Goal: Task Accomplishment & Management: Use online tool/utility

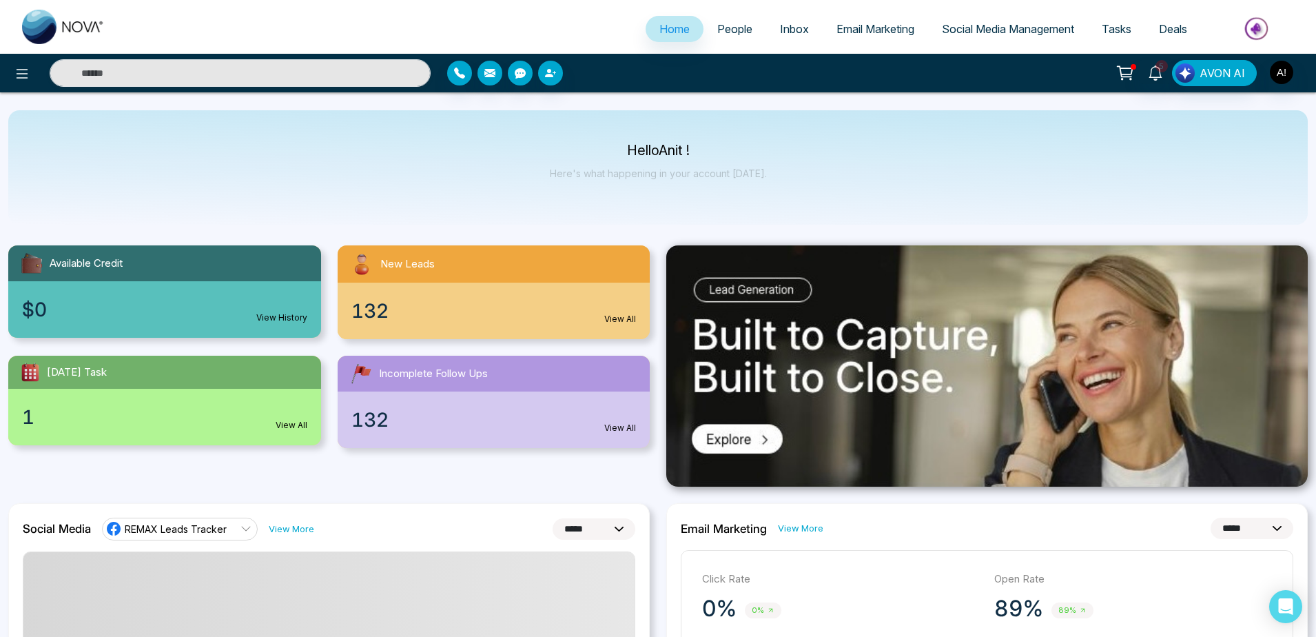
select select "*"
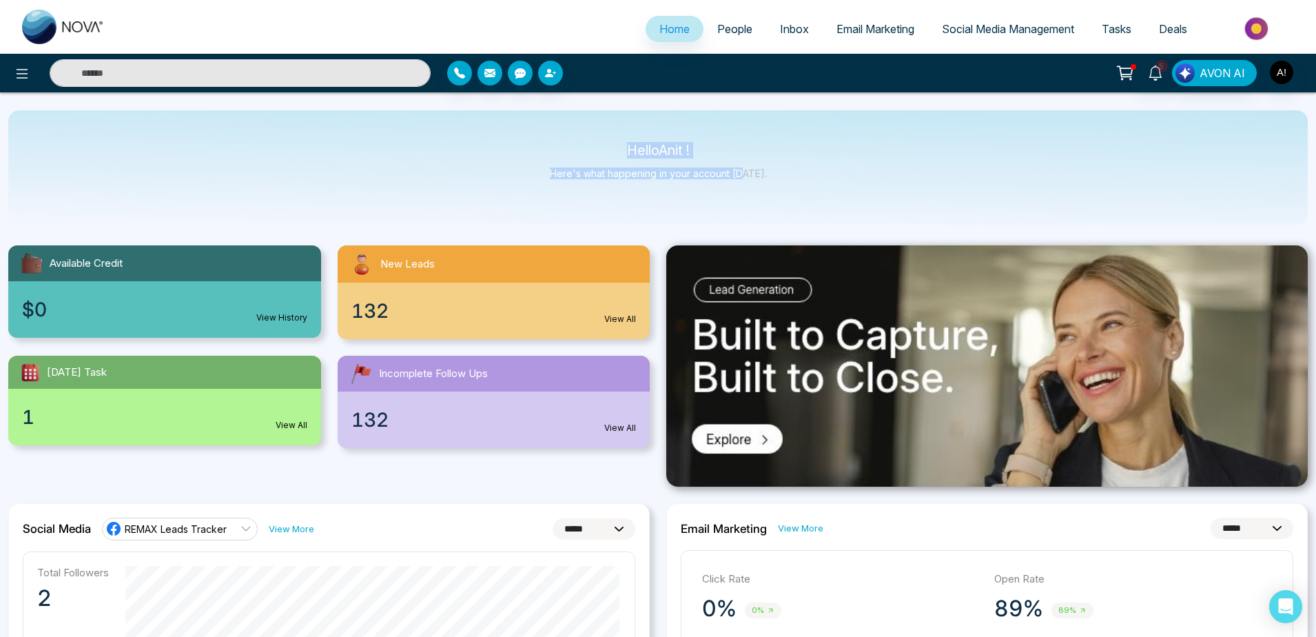
drag, startPoint x: 607, startPoint y: 134, endPoint x: 745, endPoint y: 190, distance: 148.5
click at [745, 190] on div "Hello Anit ! Here's what happening in your account [DATE]." at bounding box center [658, 167] width 1300 height 114
click at [813, 191] on div "Hello Anit ! Here's what happening in your account [DATE]." at bounding box center [658, 167] width 1300 height 114
drag, startPoint x: 813, startPoint y: 191, endPoint x: 587, endPoint y: 150, distance: 230.5
click at [587, 150] on div "Hello Anit ! Here's what happening in your account [DATE]." at bounding box center [658, 167] width 1300 height 114
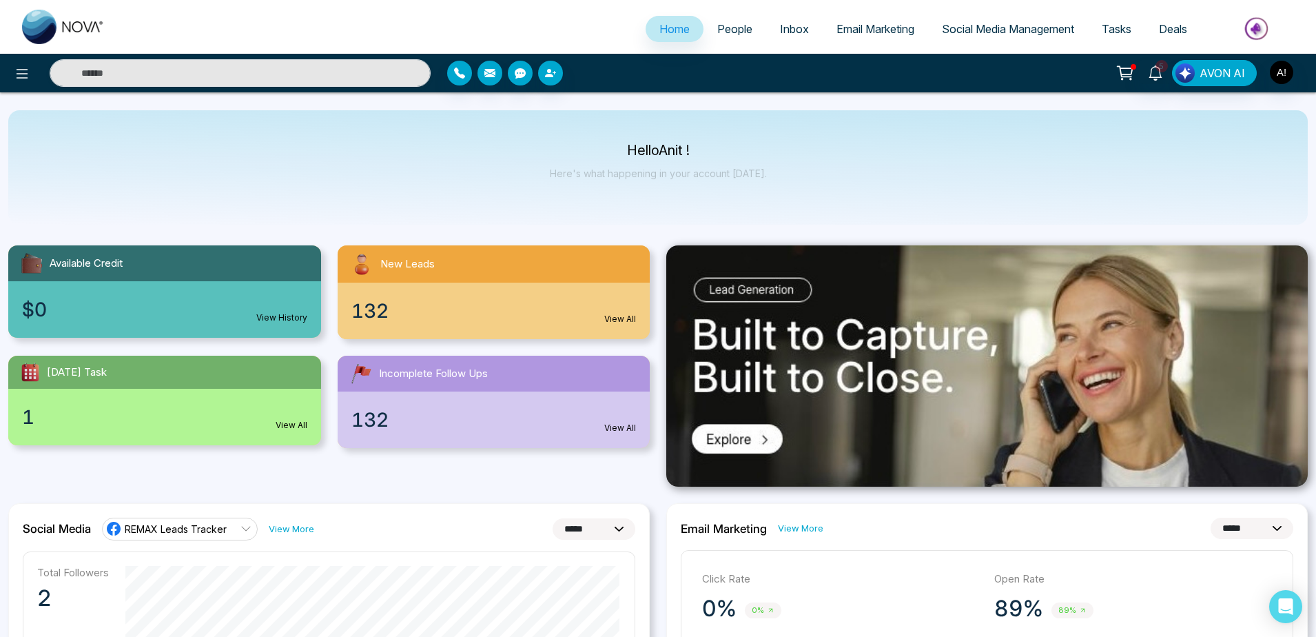
click at [587, 150] on p "Hello Anit !" at bounding box center [658, 151] width 217 height 12
click at [1296, 70] on div "5 AVON AI" at bounding box center [1042, 73] width 532 height 26
click at [1292, 70] on img "button" at bounding box center [1281, 72] width 23 height 23
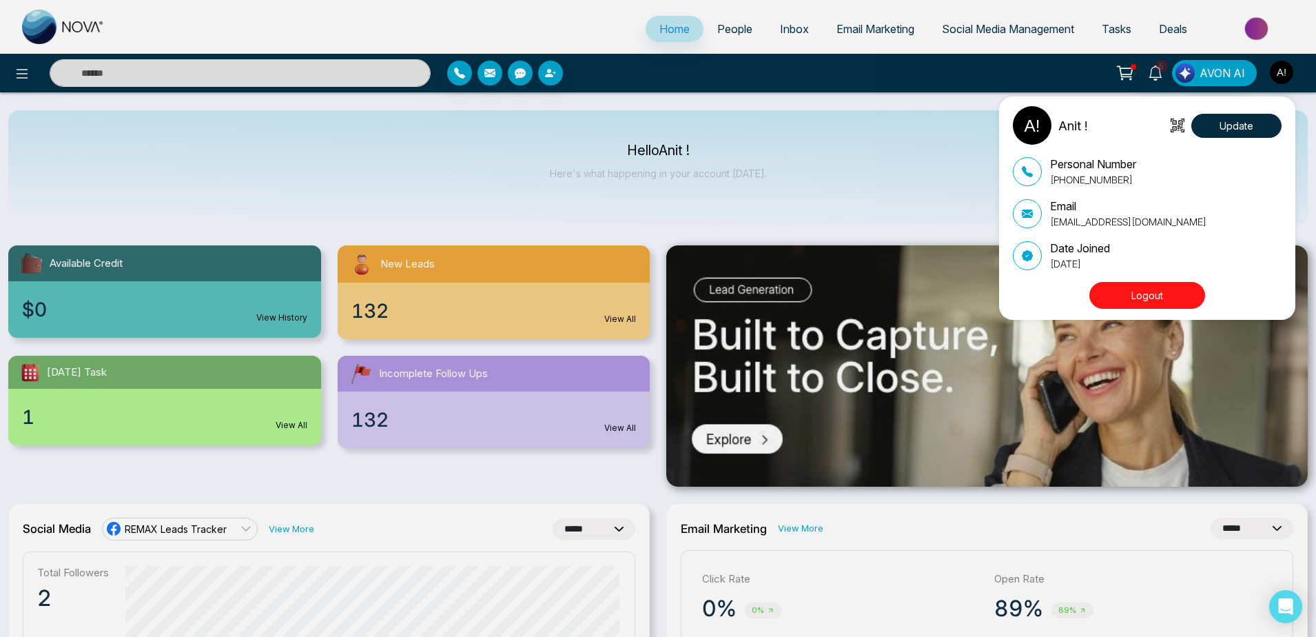
click at [795, 127] on div "Anit ! Update Personal Number [PHONE_NUMBER] Email [EMAIL_ADDRESS][DOMAIN_NAME]…" at bounding box center [658, 318] width 1316 height 637
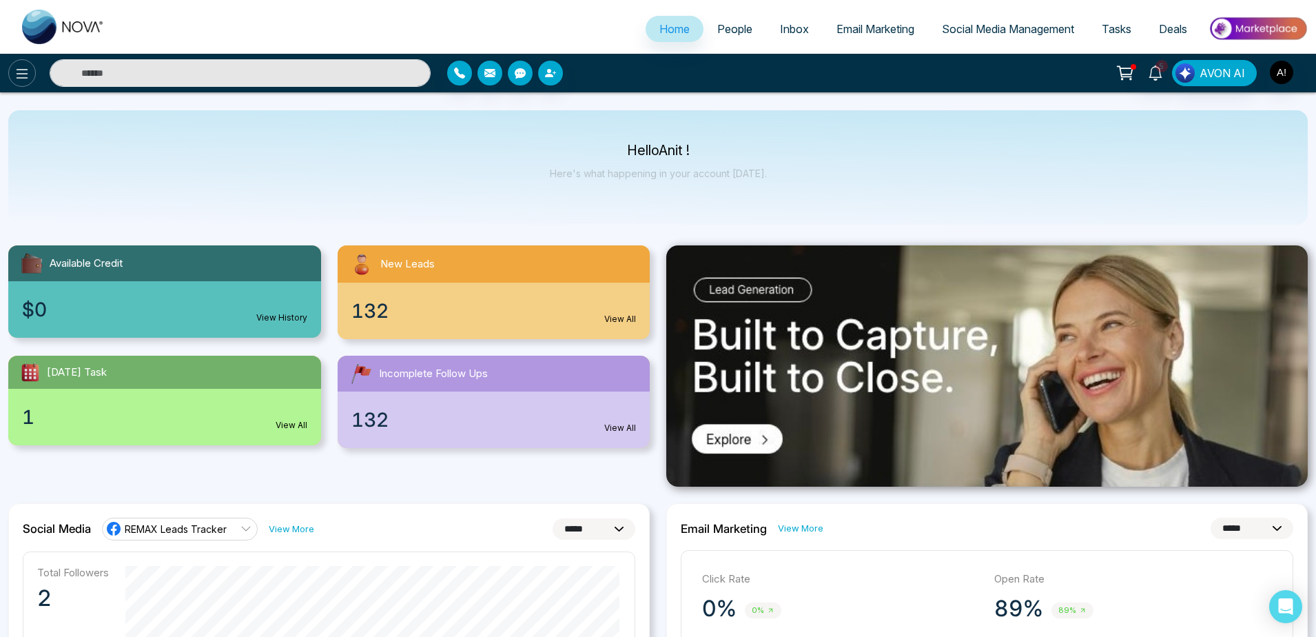
click at [24, 74] on icon at bounding box center [23, 74] width 12 height 10
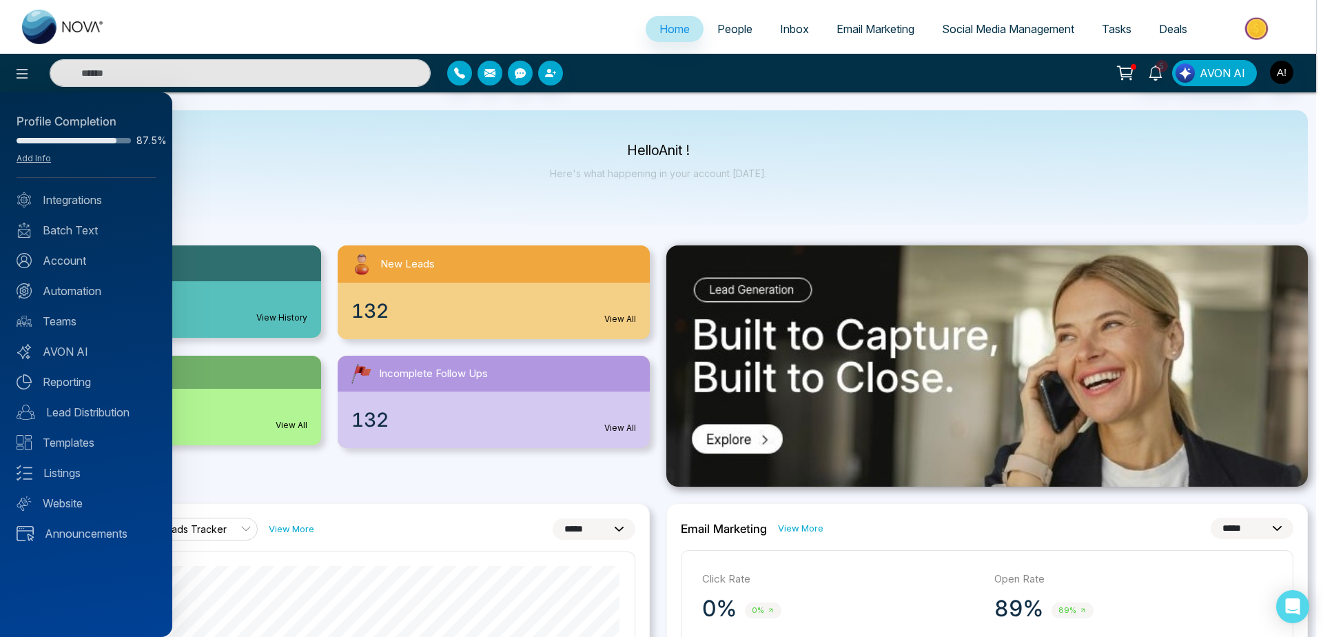
click at [422, 179] on div at bounding box center [661, 318] width 1323 height 637
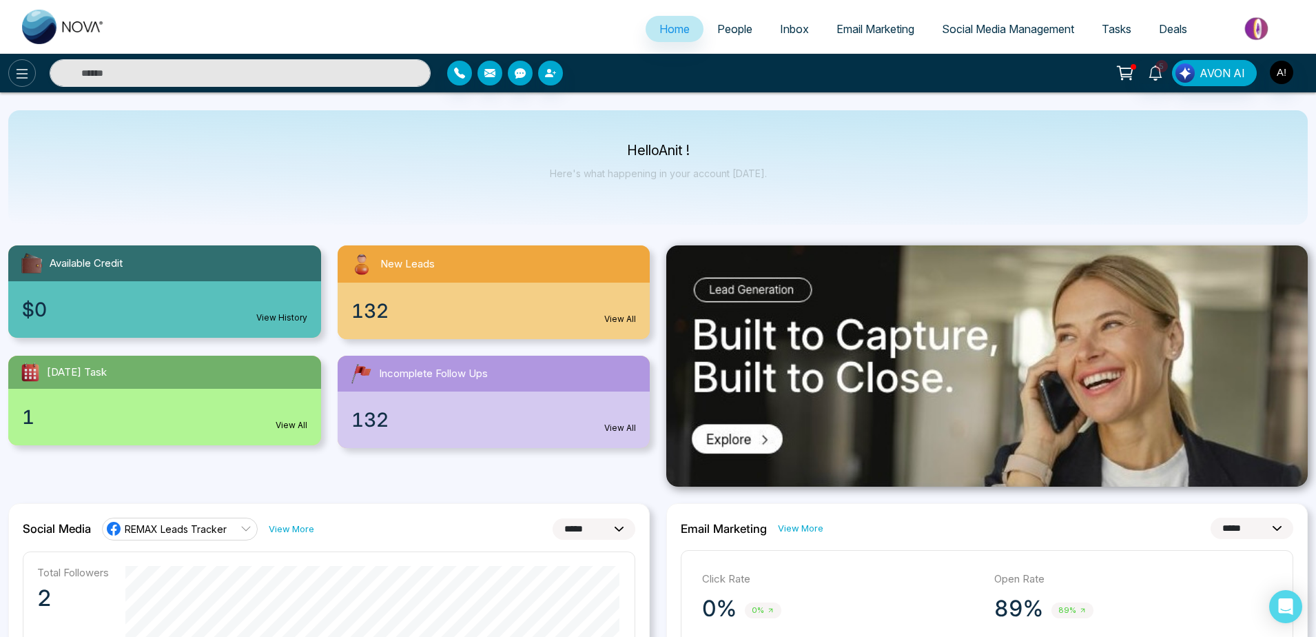
click at [17, 72] on icon at bounding box center [22, 73] width 17 height 17
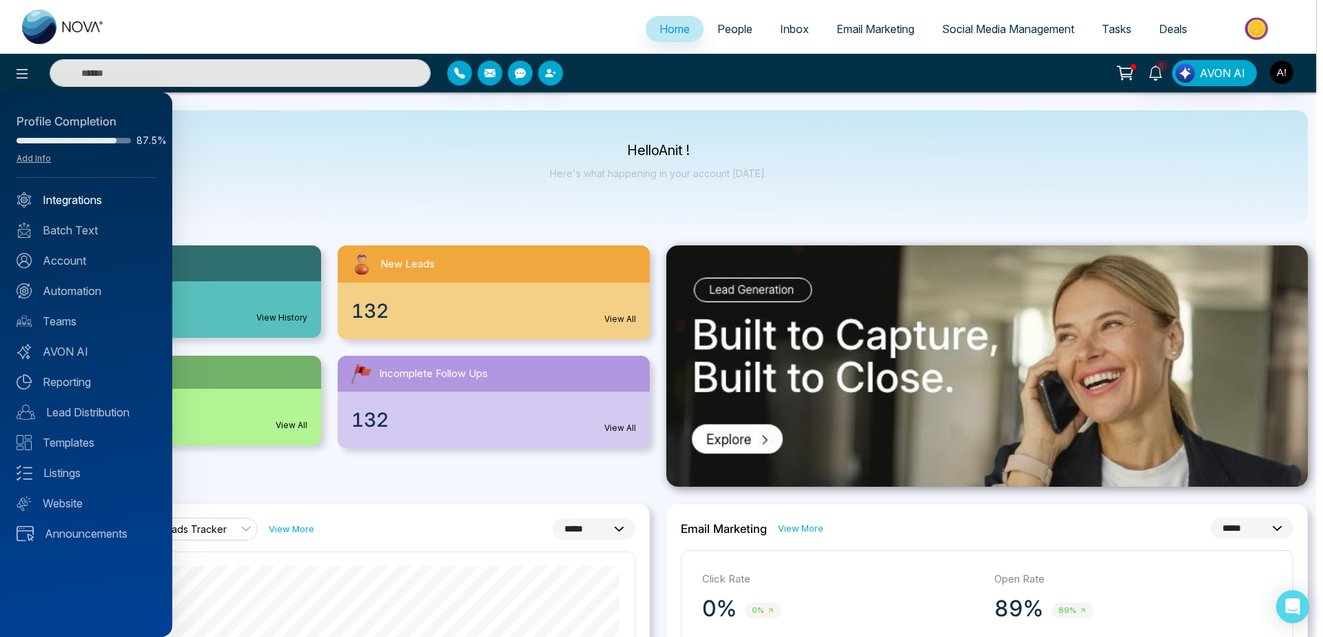
click at [88, 201] on link "Integrations" at bounding box center [86, 200] width 139 height 17
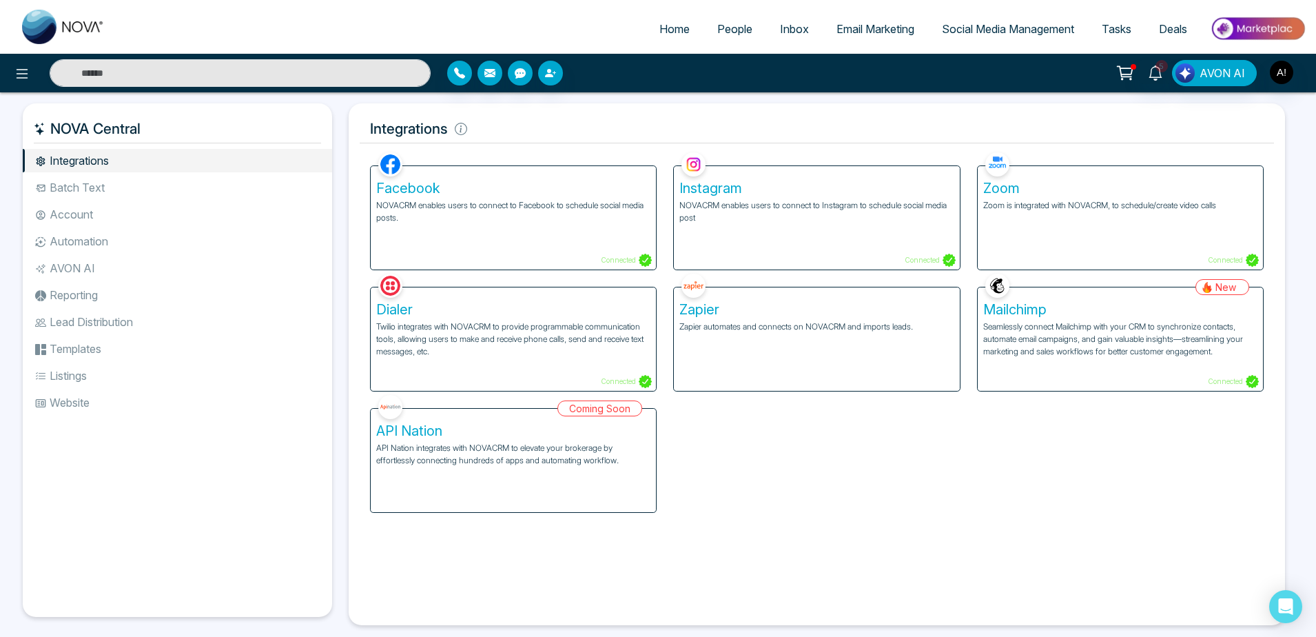
click at [113, 255] on ul "Integrations Batch Text Account Automation AVON AI Reporting Lead Distribution …" at bounding box center [177, 372] width 309 height 446
click at [160, 238] on li "Automation" at bounding box center [177, 241] width 309 height 23
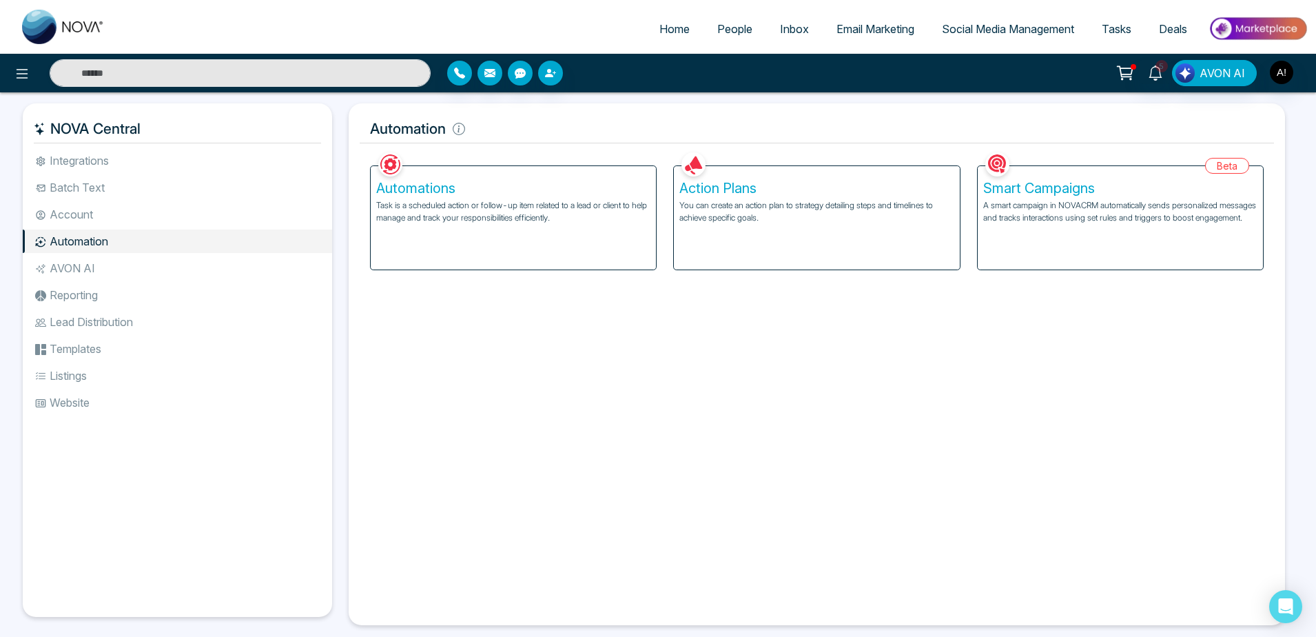
click at [551, 227] on div "Automations Task is a scheduled action or follow-up item related to a lead or c…" at bounding box center [513, 217] width 285 height 103
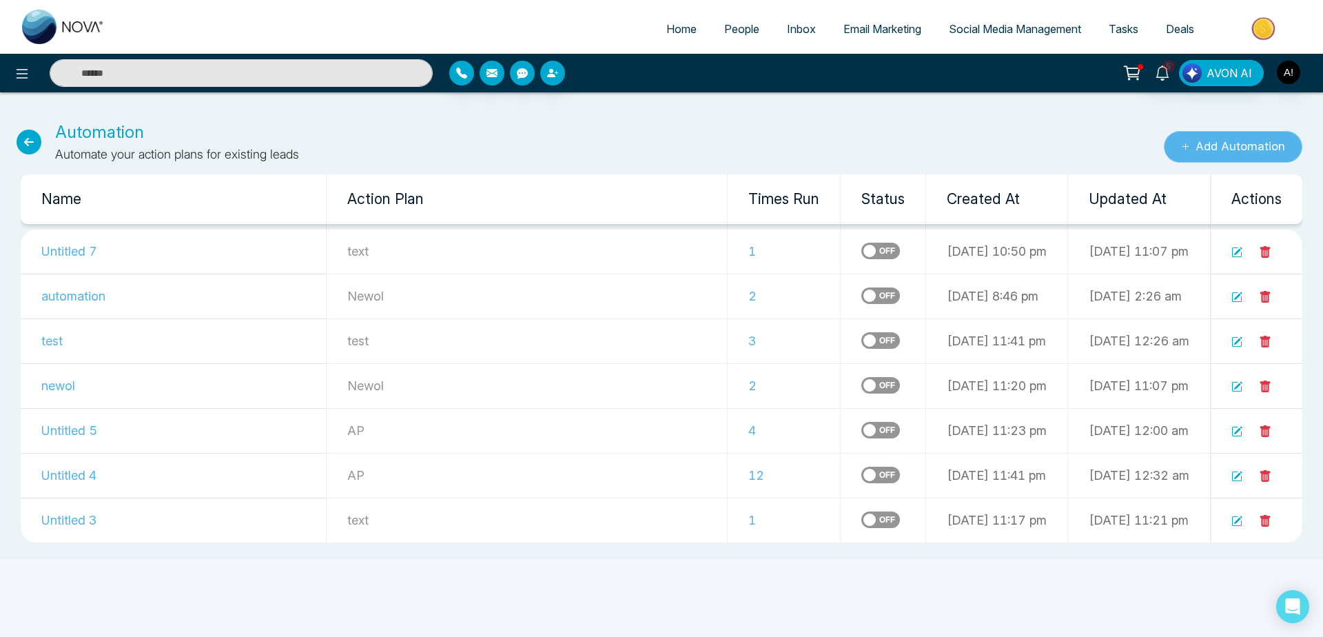
click at [1209, 151] on button "Add Automation" at bounding box center [1233, 147] width 139 height 32
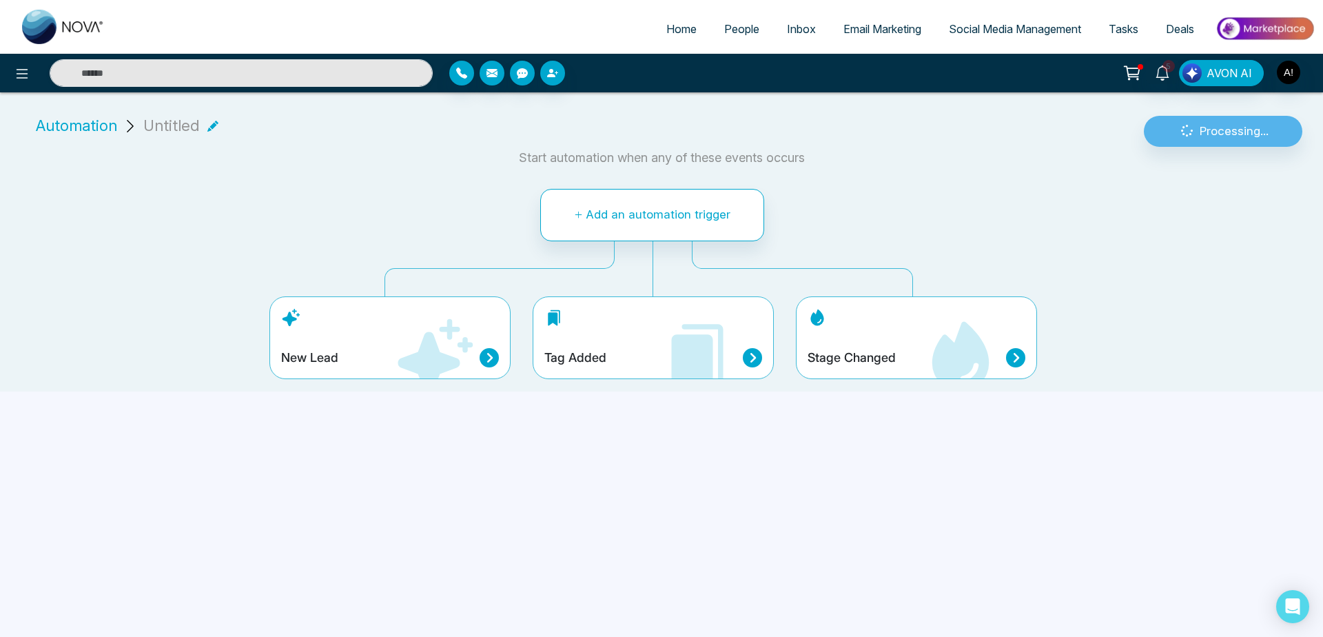
click at [917, 363] on div "Stage Changed" at bounding box center [917, 357] width 218 height 19
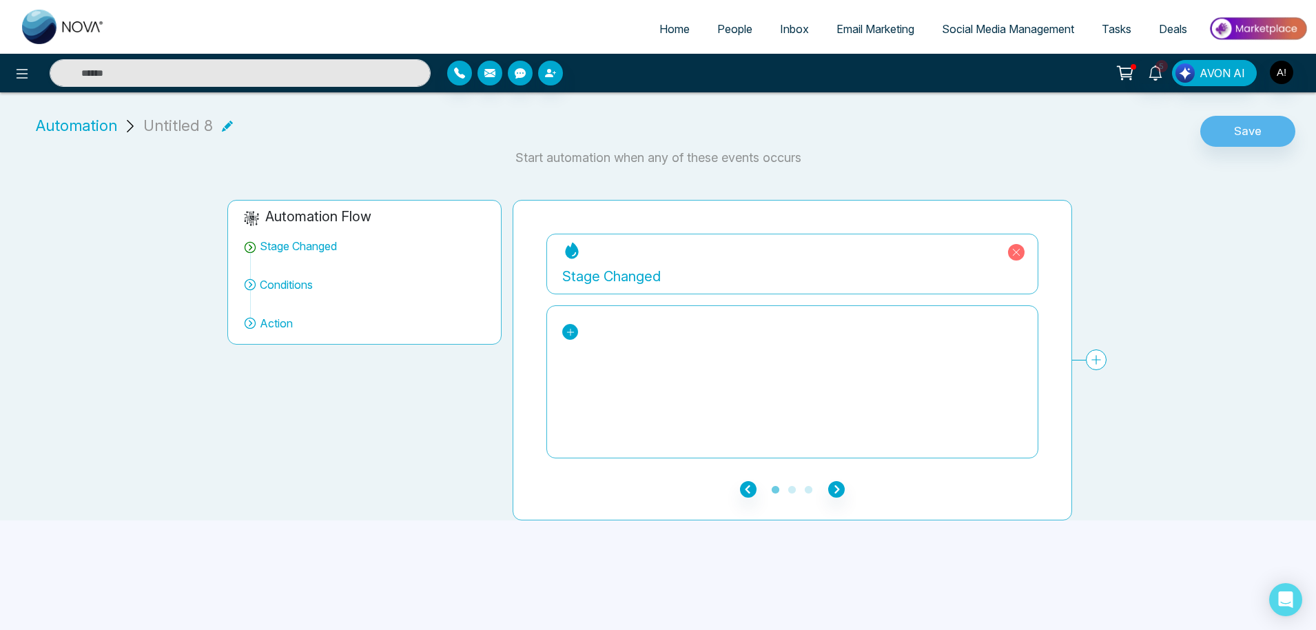
click at [564, 327] on link at bounding box center [570, 332] width 16 height 16
click at [618, 385] on div "New Lead Avi" at bounding box center [627, 384] width 106 height 17
click at [836, 488] on icon "button" at bounding box center [836, 489] width 17 height 17
click at [937, 272] on link "Add Conditions" at bounding box center [956, 278] width 122 height 25
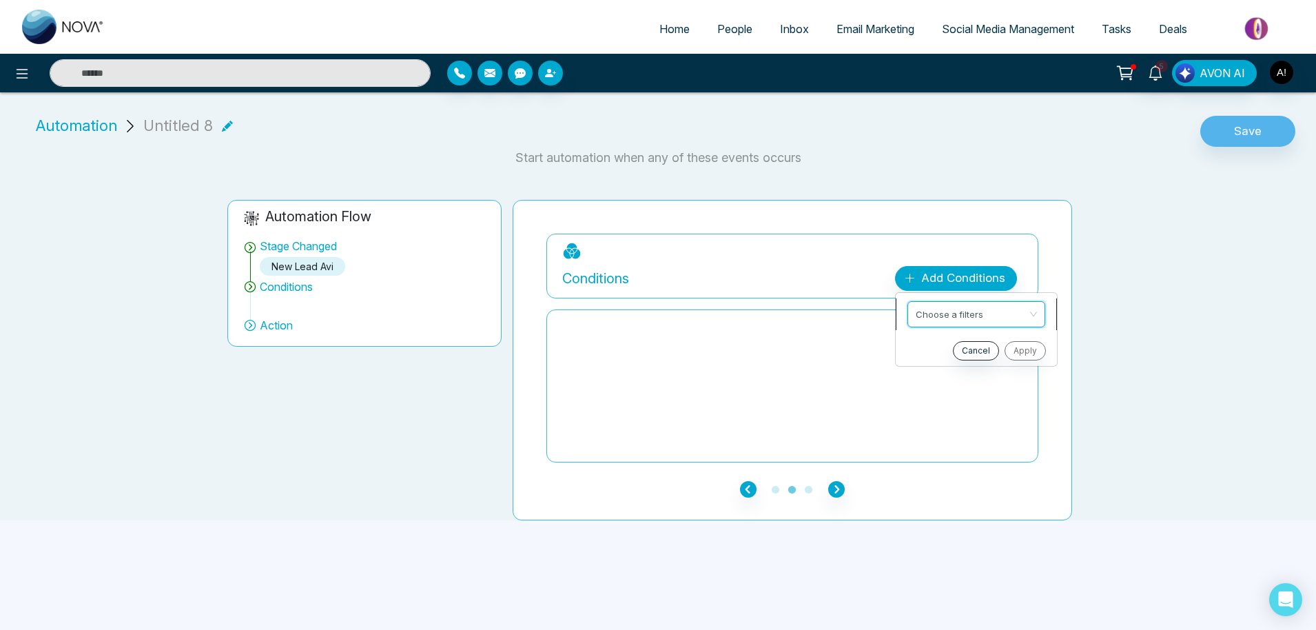
click at [947, 305] on input "search" at bounding box center [972, 312] width 112 height 21
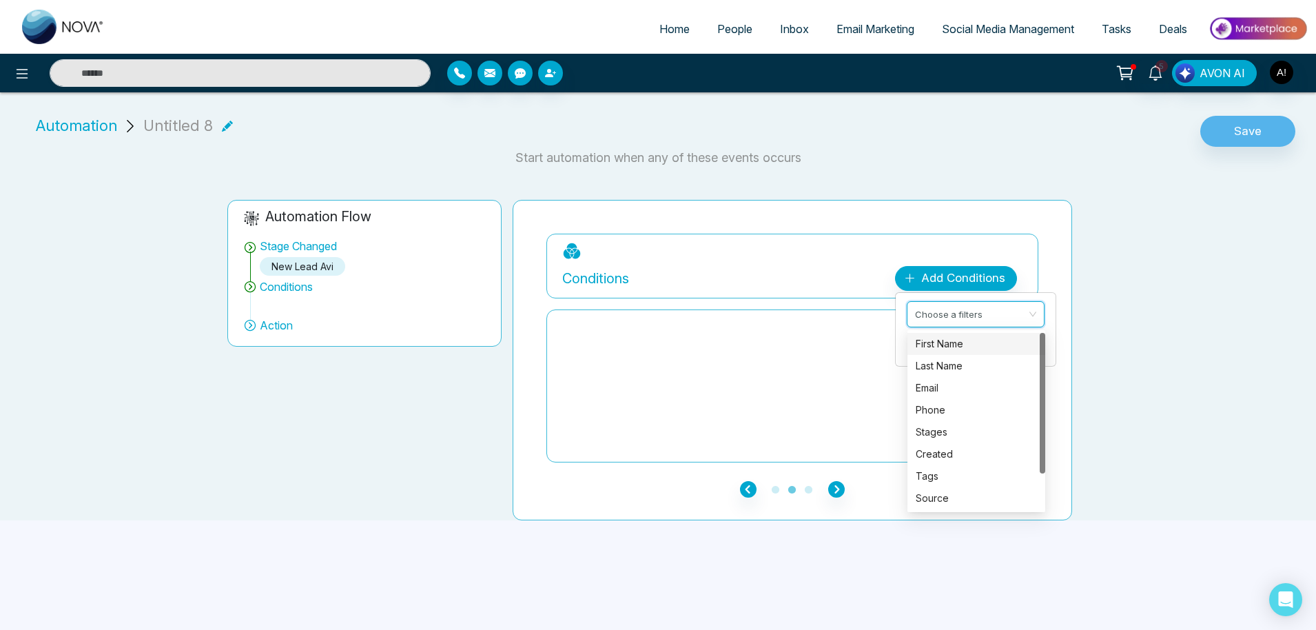
click at [950, 340] on div "First Name" at bounding box center [976, 343] width 121 height 15
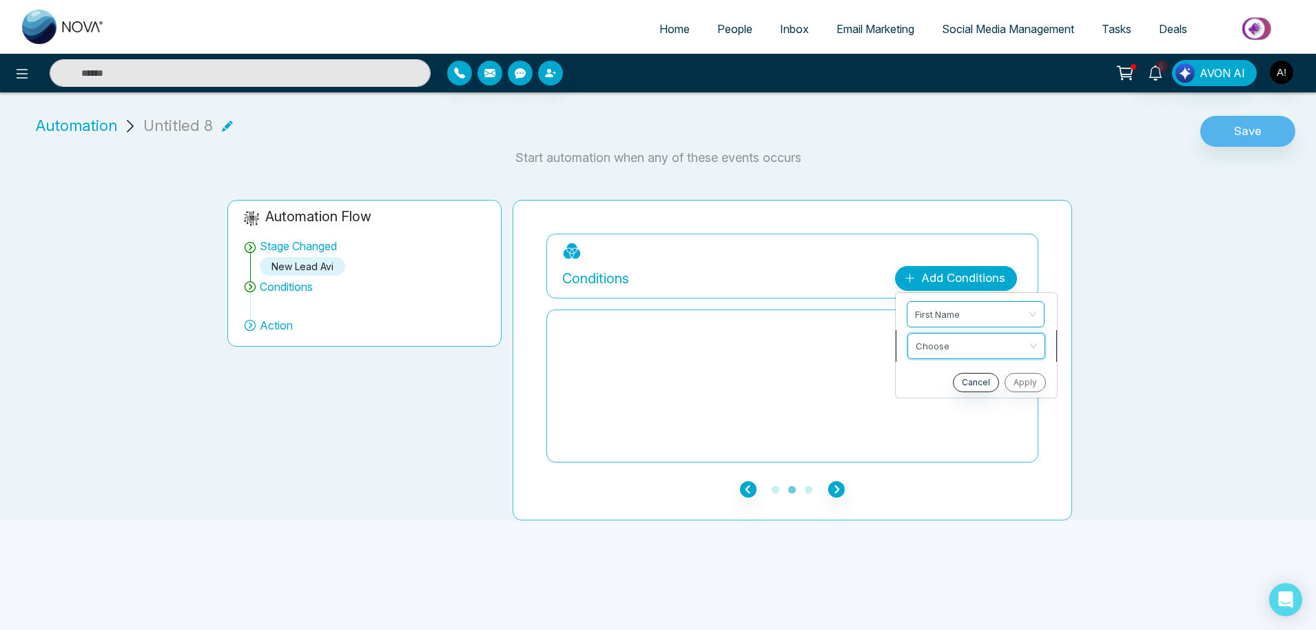
click at [919, 347] on input "search" at bounding box center [972, 344] width 112 height 21
click at [946, 425] on div "Contain" at bounding box center [976, 419] width 121 height 15
click at [951, 383] on input "text" at bounding box center [976, 380] width 138 height 26
type input "****"
click at [1035, 407] on button "Apply" at bounding box center [1023, 414] width 41 height 19
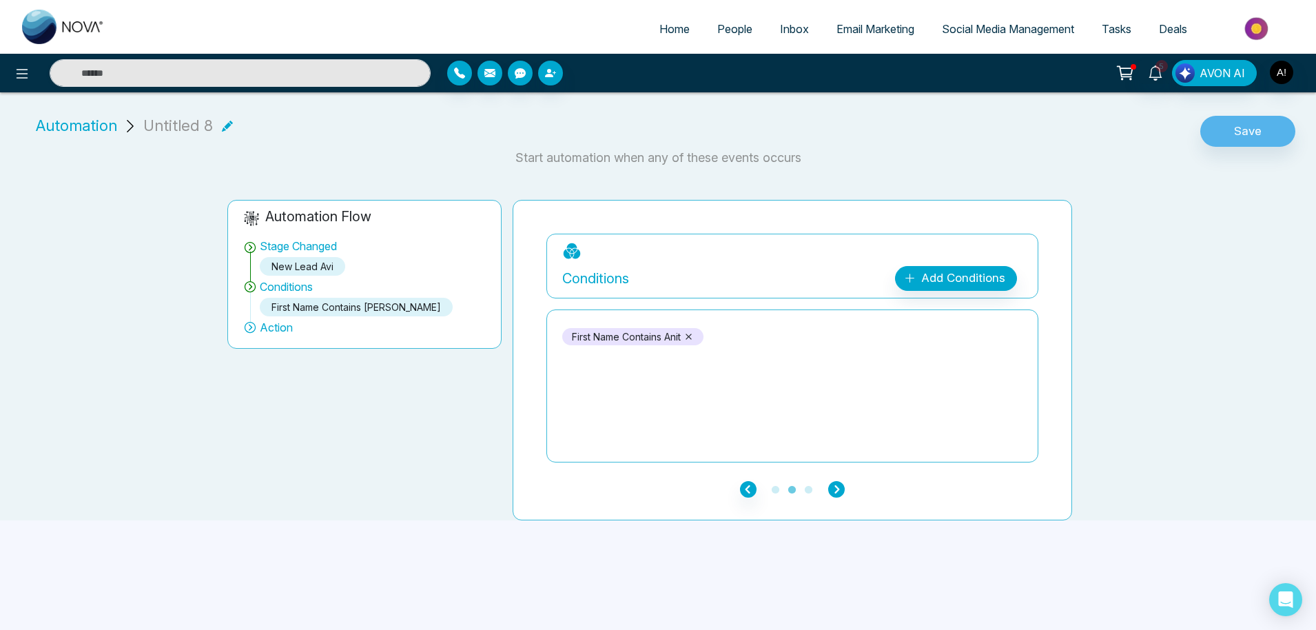
click at [841, 489] on icon "button" at bounding box center [836, 489] width 17 height 17
click at [943, 284] on div "Add Action Plan" at bounding box center [961, 278] width 88 height 18
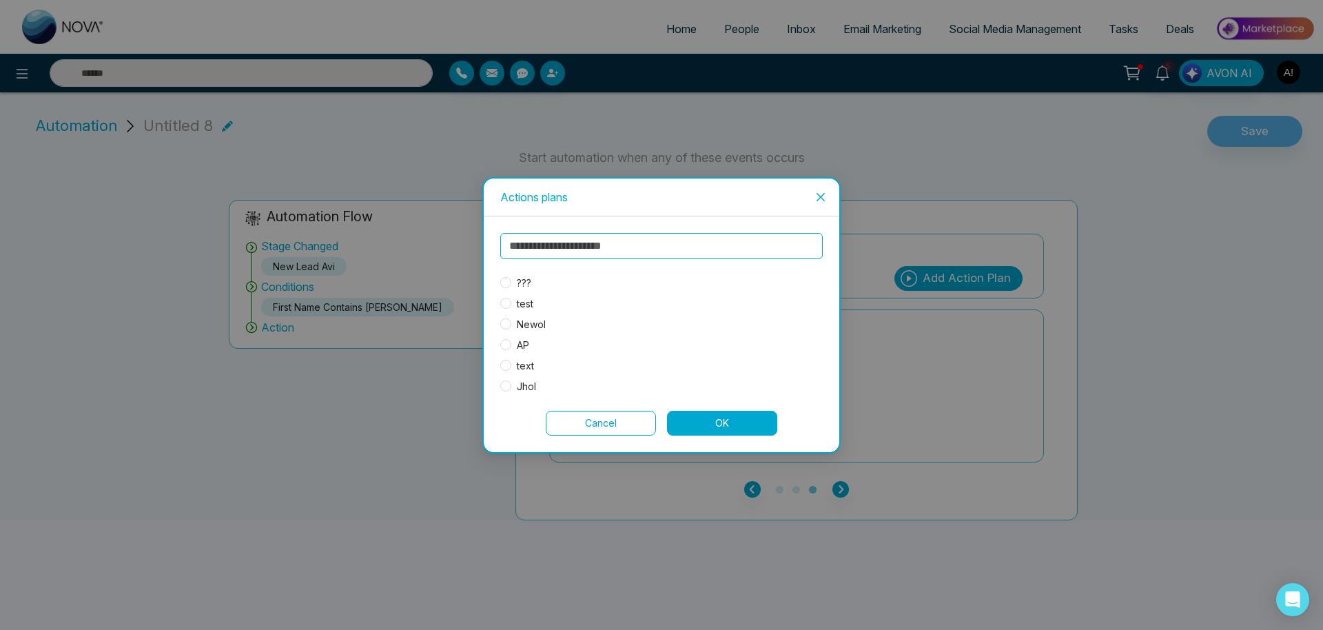
click at [832, 198] on span "Close" at bounding box center [820, 197] width 37 height 37
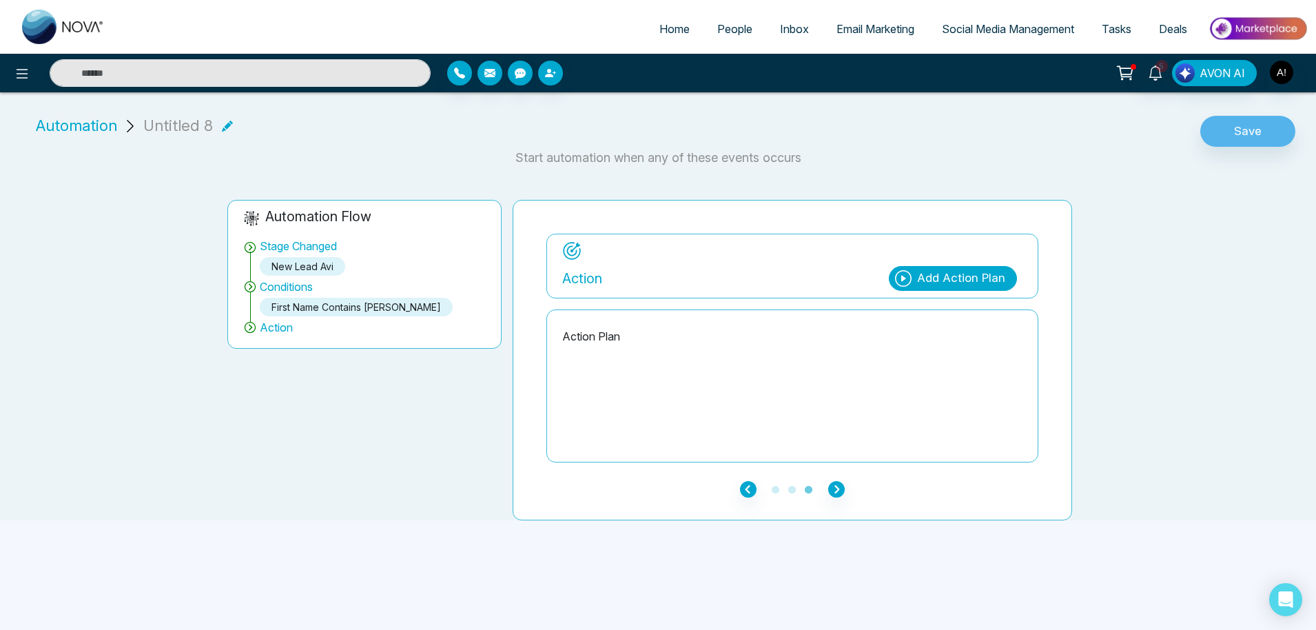
click at [72, 119] on span "Automation" at bounding box center [76, 125] width 81 height 23
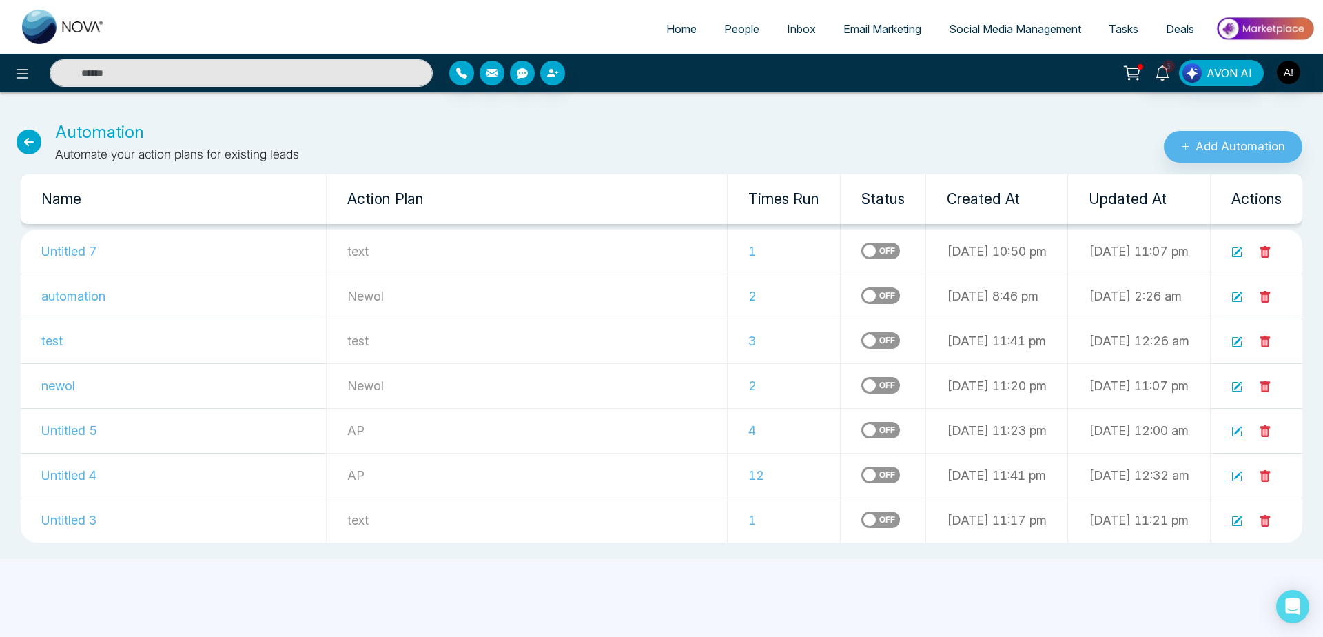
click at [24, 143] on icon at bounding box center [29, 142] width 25 height 25
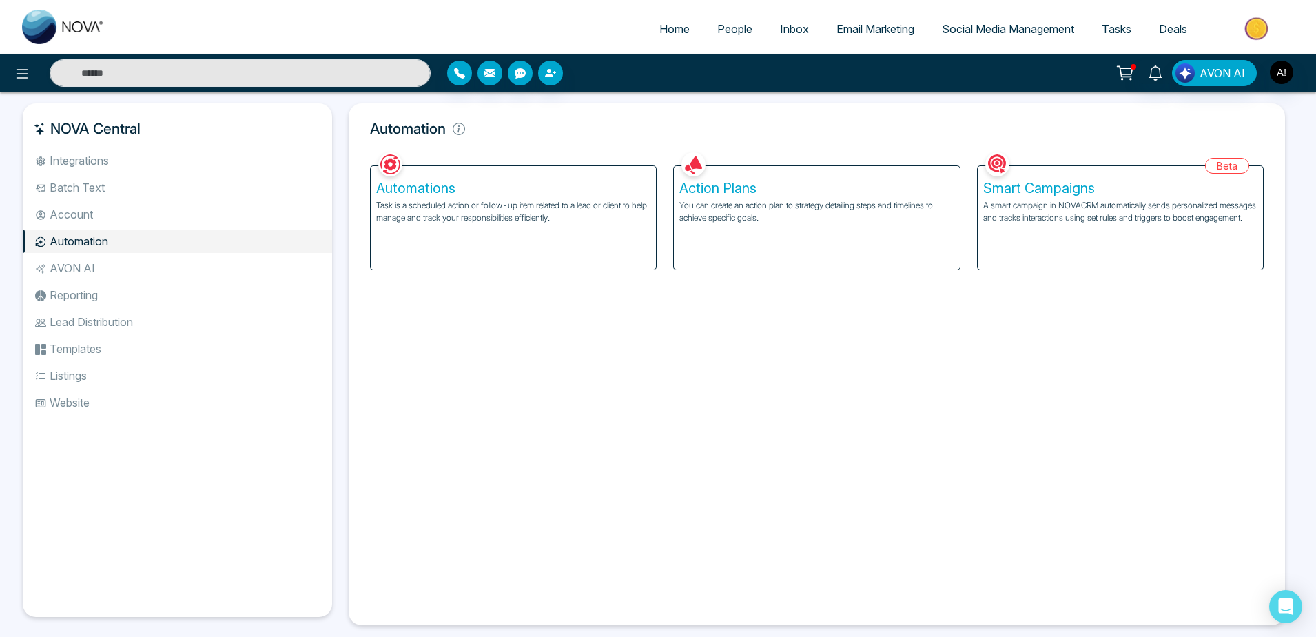
click at [888, 234] on div "Action Plans You can create an action plan to strategy detailing steps and time…" at bounding box center [816, 217] width 285 height 103
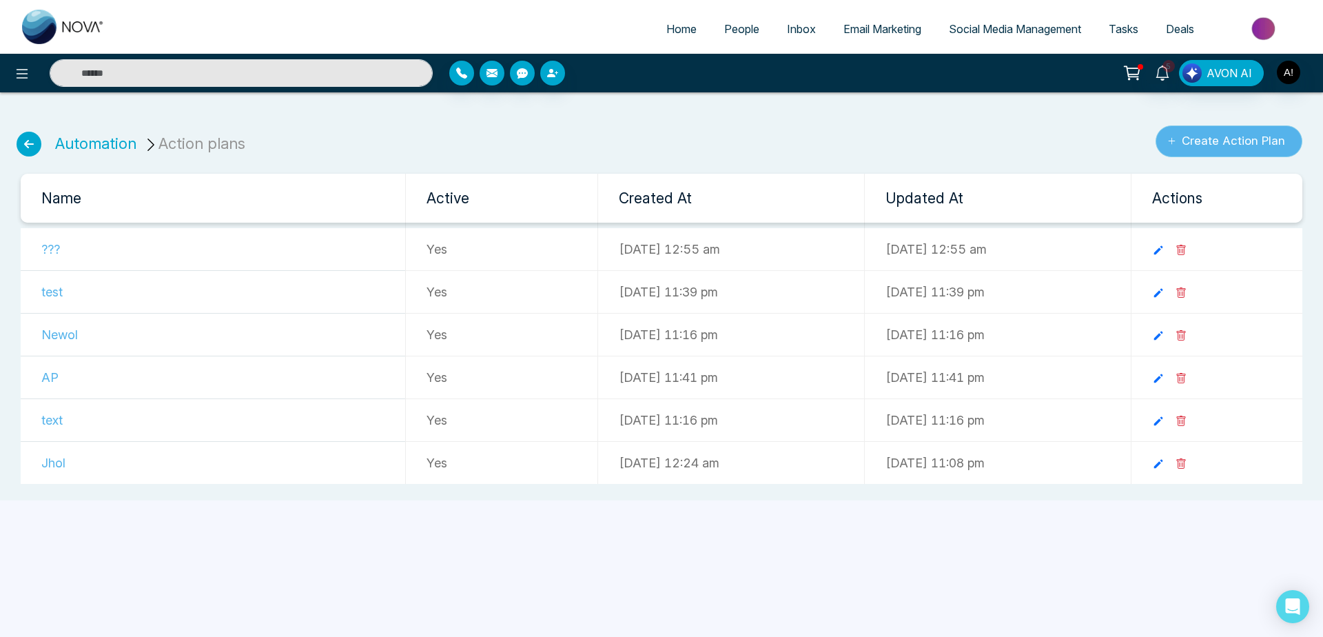
click at [1199, 148] on button "Create Action Plan" at bounding box center [1229, 141] width 147 height 32
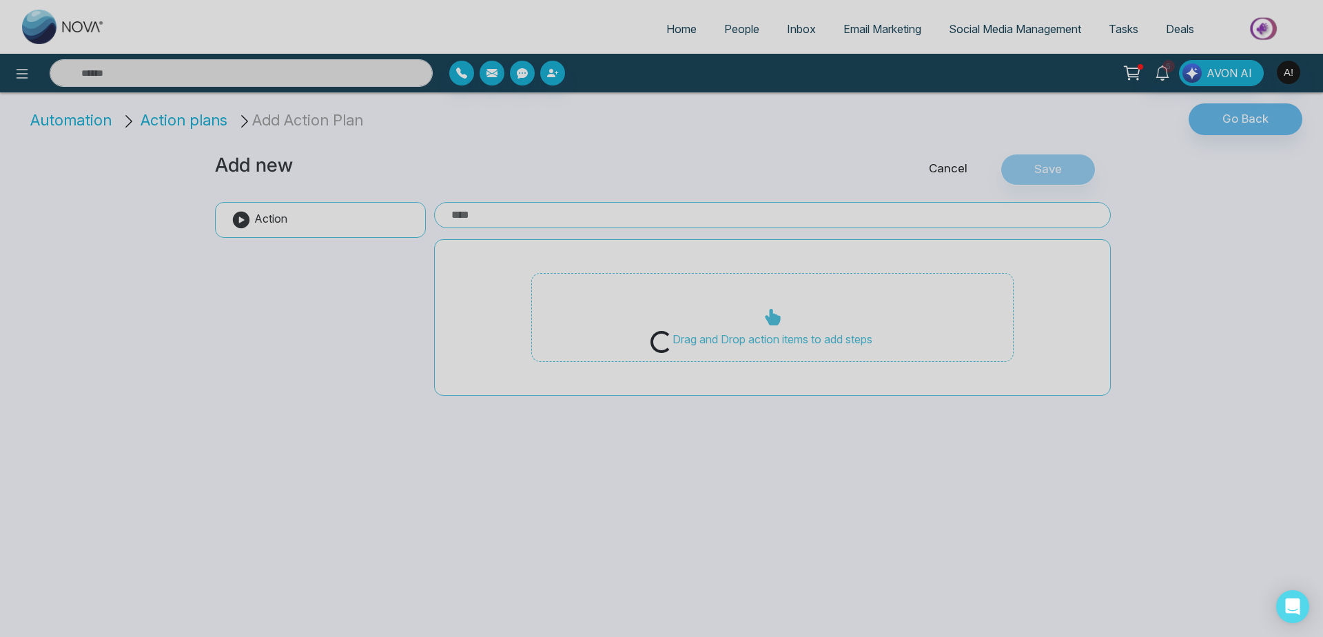
click at [484, 210] on div "Loading..." at bounding box center [661, 318] width 1323 height 637
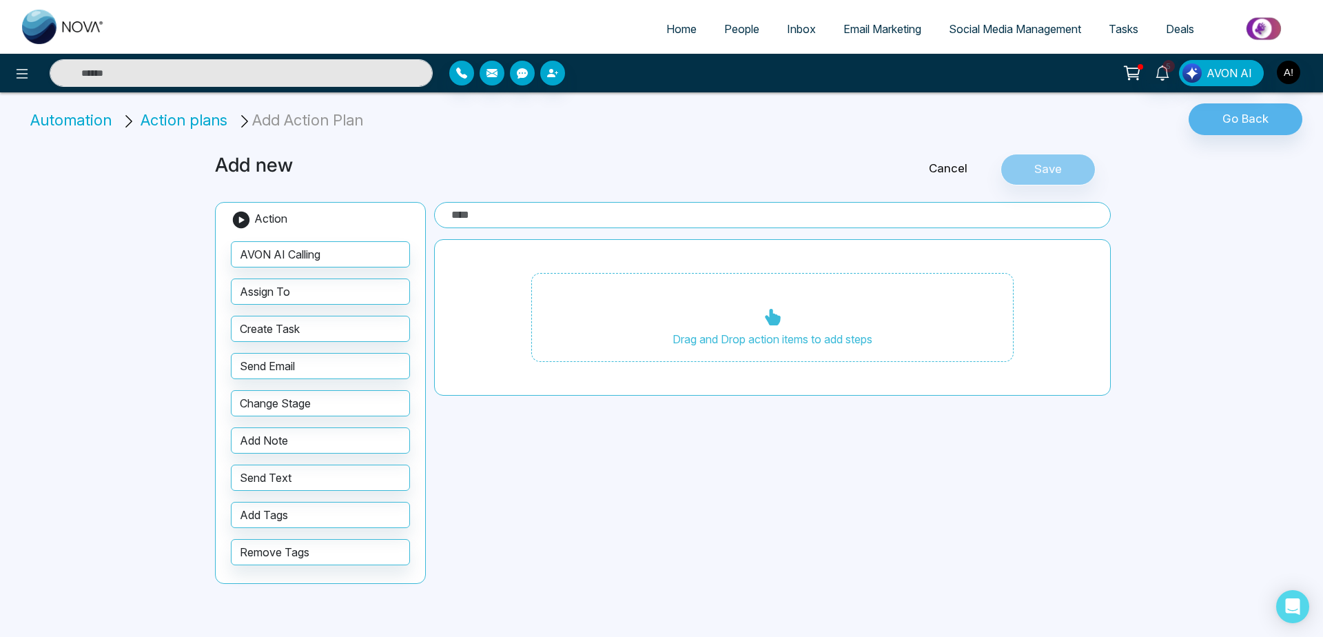
click at [500, 218] on input "text" at bounding box center [772, 215] width 677 height 26
click at [79, 119] on li "Automation" at bounding box center [73, 120] width 86 height 23
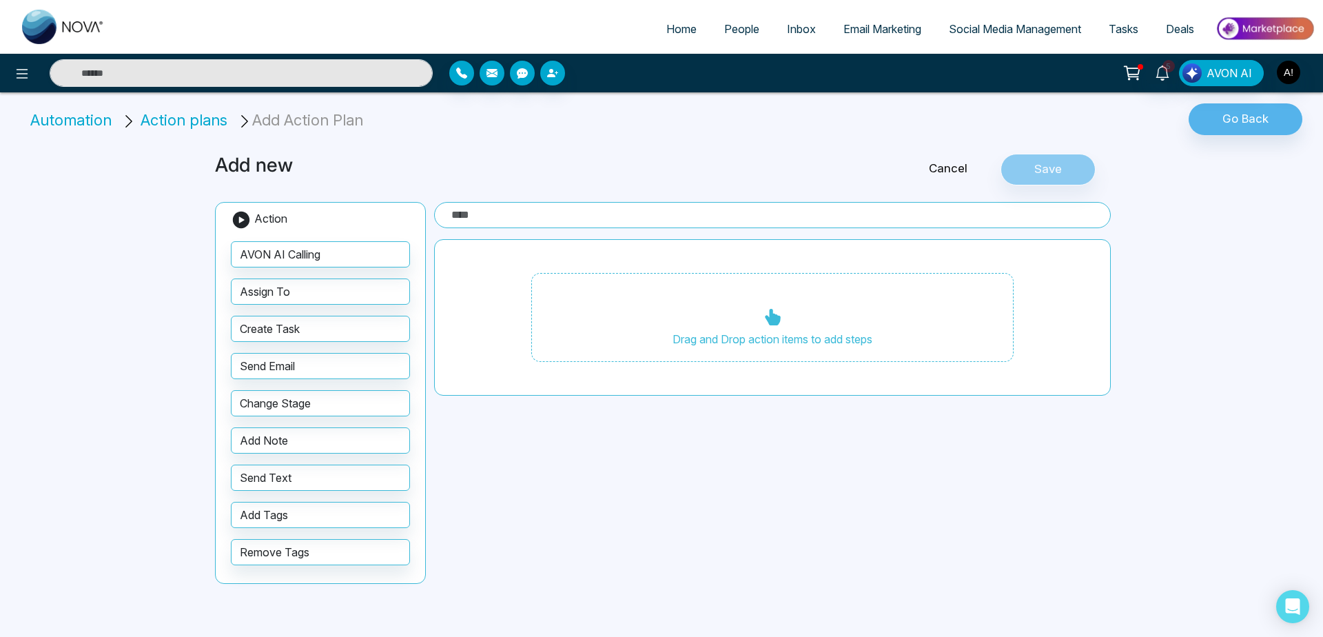
click at [541, 203] on input "text" at bounding box center [772, 215] width 677 height 26
type input "**********"
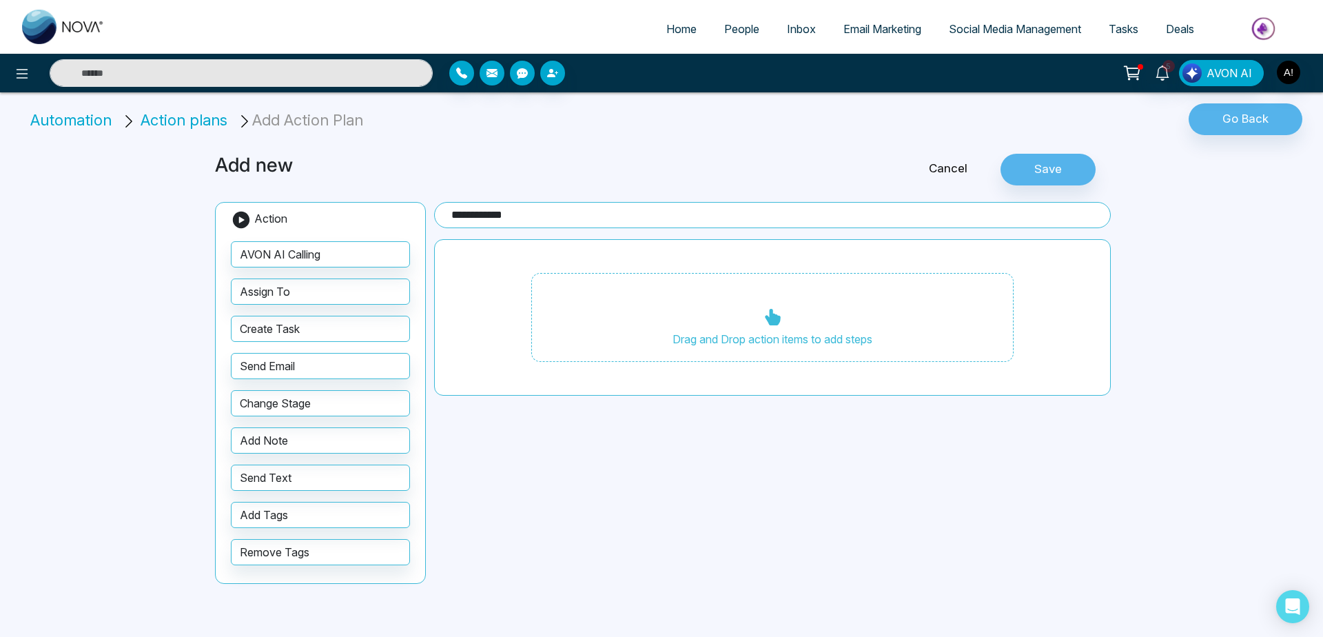
drag, startPoint x: 307, startPoint y: 325, endPoint x: 608, endPoint y: 332, distance: 301.3
click at [608, 332] on div "**********" at bounding box center [662, 370] width 910 height 467
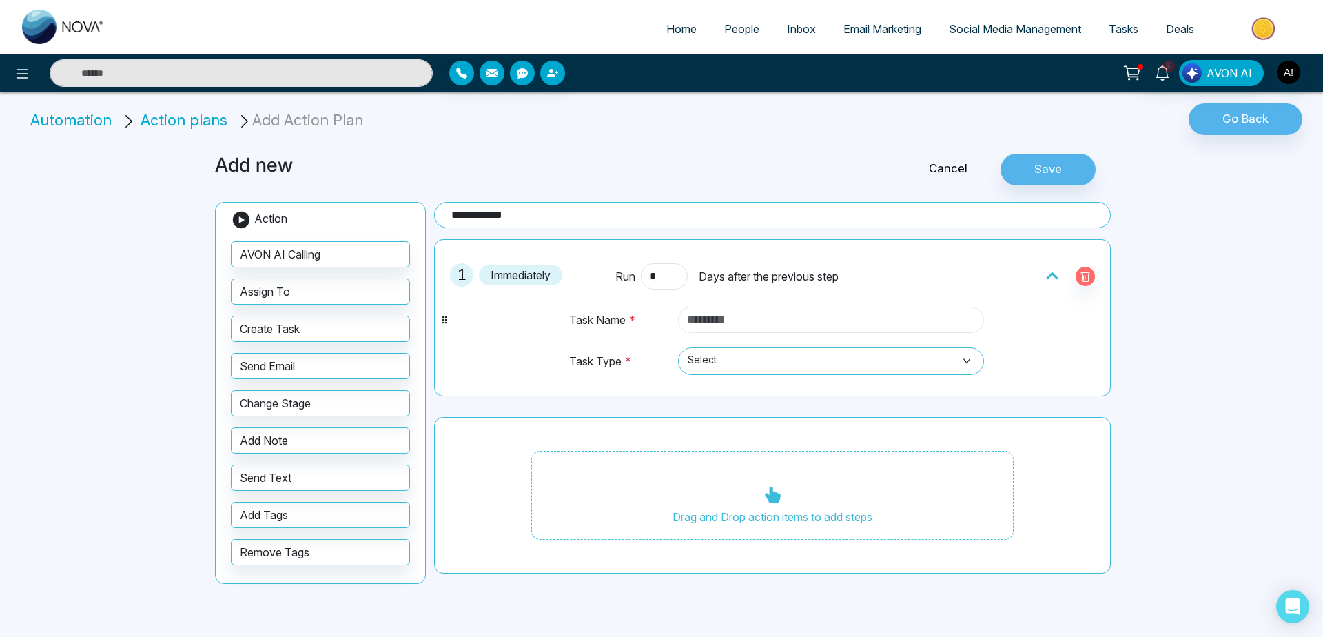
click at [723, 326] on input "text" at bounding box center [831, 320] width 306 height 26
click at [718, 319] on input "text" at bounding box center [831, 320] width 306 height 26
click at [840, 354] on span "Select" at bounding box center [831, 360] width 287 height 23
click at [742, 326] on input "***" at bounding box center [831, 320] width 306 height 26
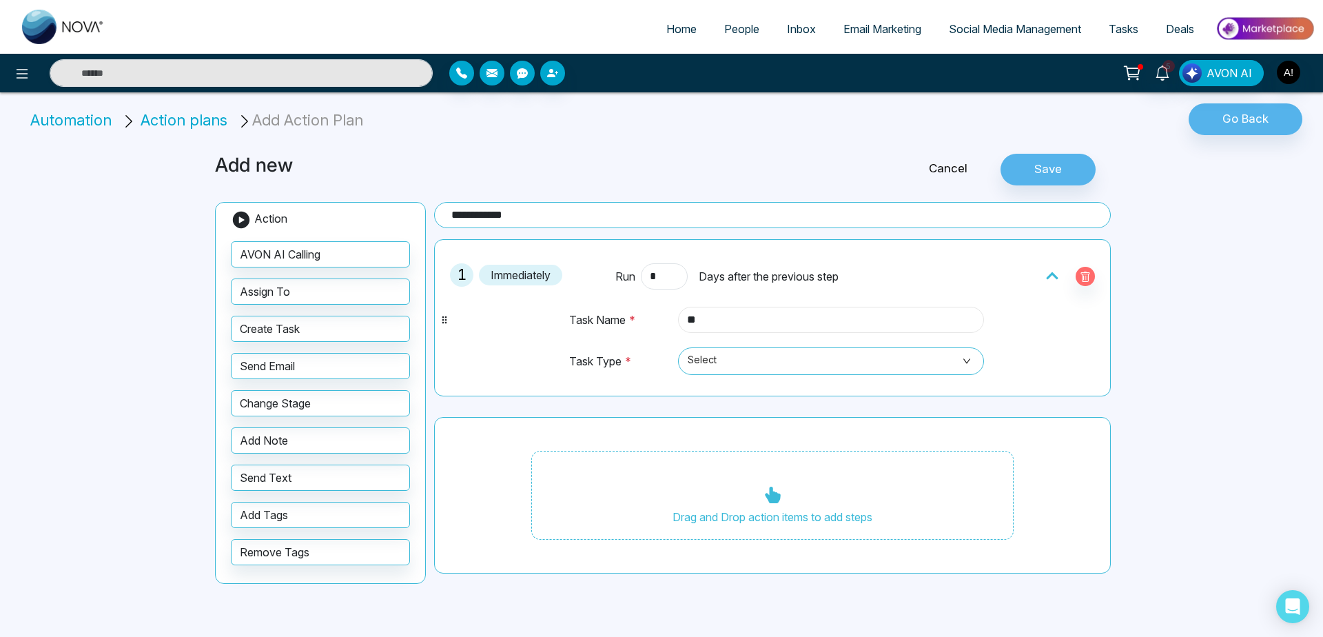
type input "*"
type input "*******"
click at [778, 377] on td "Select Call Closing Call Closing Email Follow Up Open House Showing Text" at bounding box center [829, 368] width 312 height 42
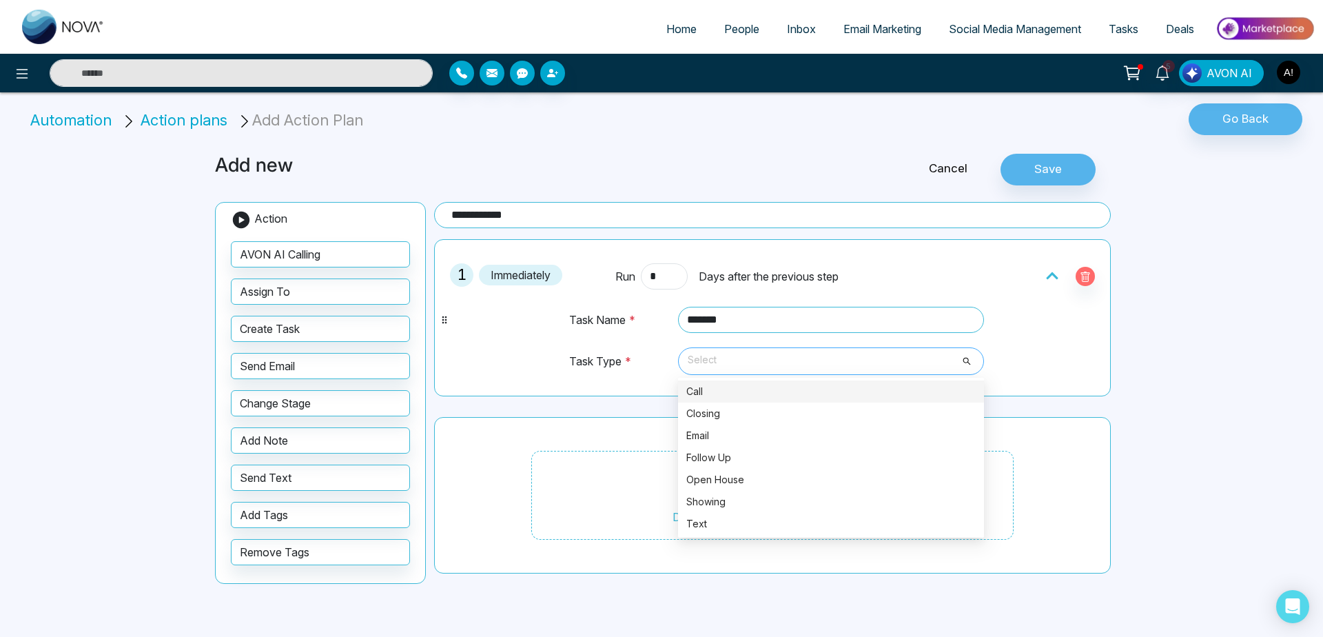
click at [764, 350] on span "Select" at bounding box center [831, 360] width 287 height 23
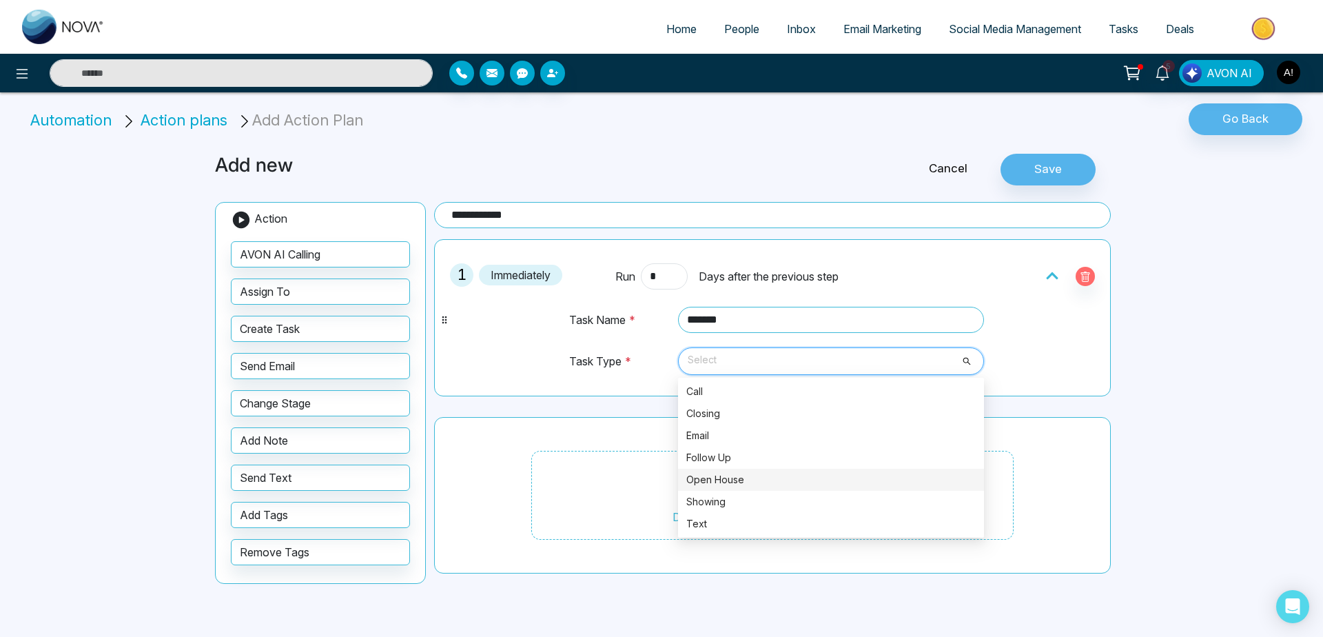
click at [731, 471] on div "Open House" at bounding box center [831, 480] width 306 height 22
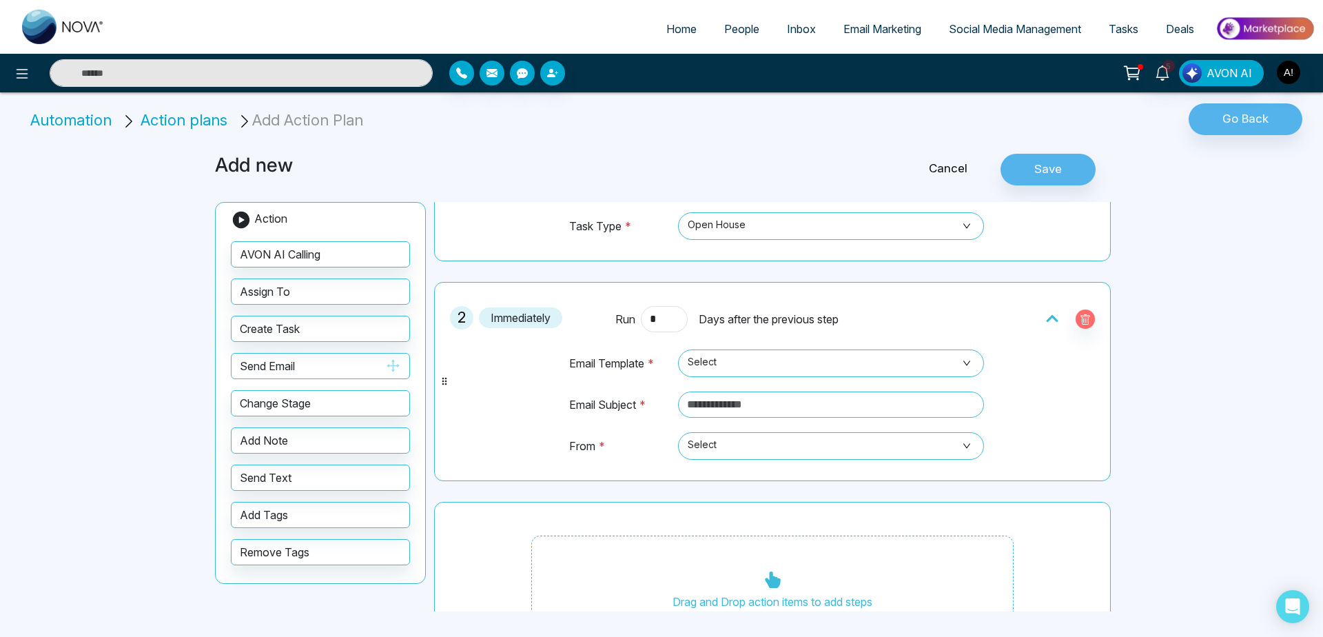
scroll to position [139, 0]
click at [818, 369] on span "Select" at bounding box center [831, 359] width 287 height 23
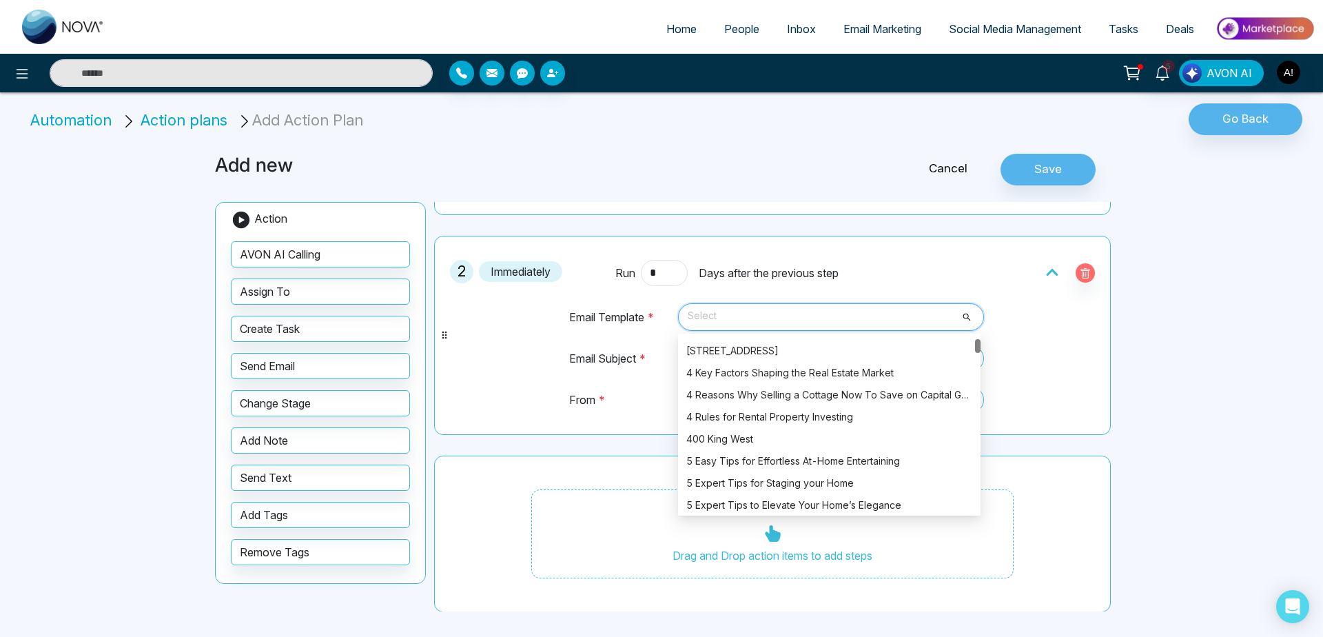
scroll to position [182, 0]
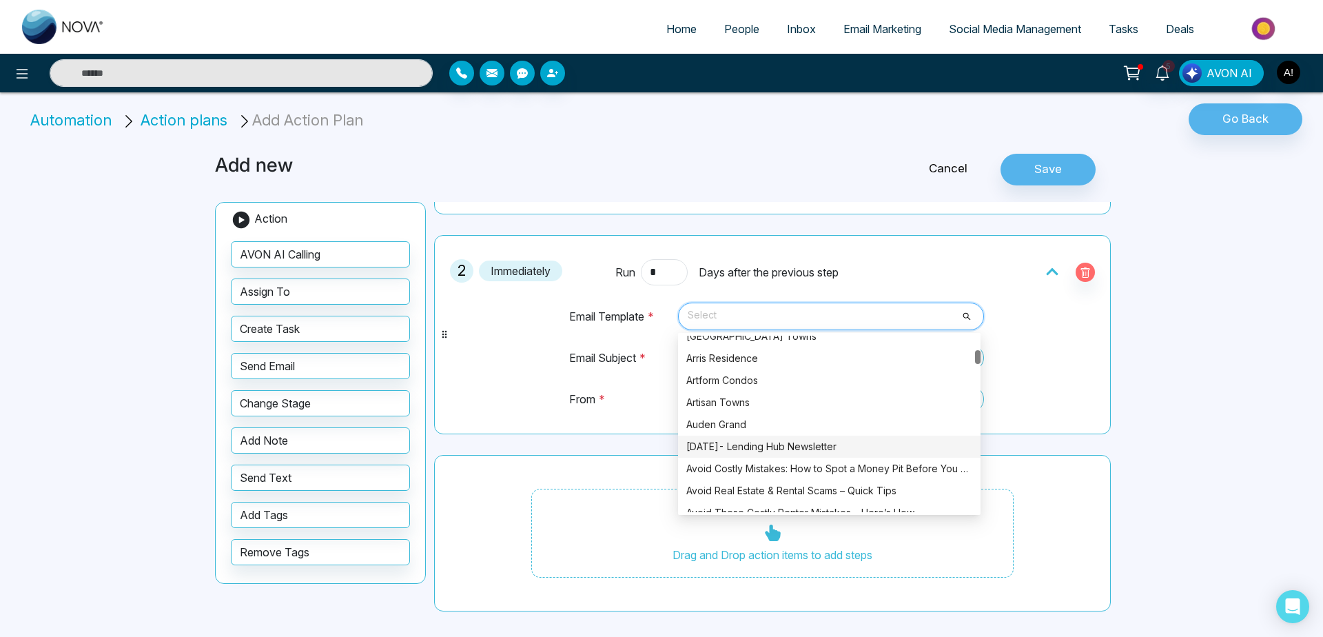
click at [780, 441] on div "[DATE]- Lending Hub Newsletter" at bounding box center [829, 446] width 286 height 15
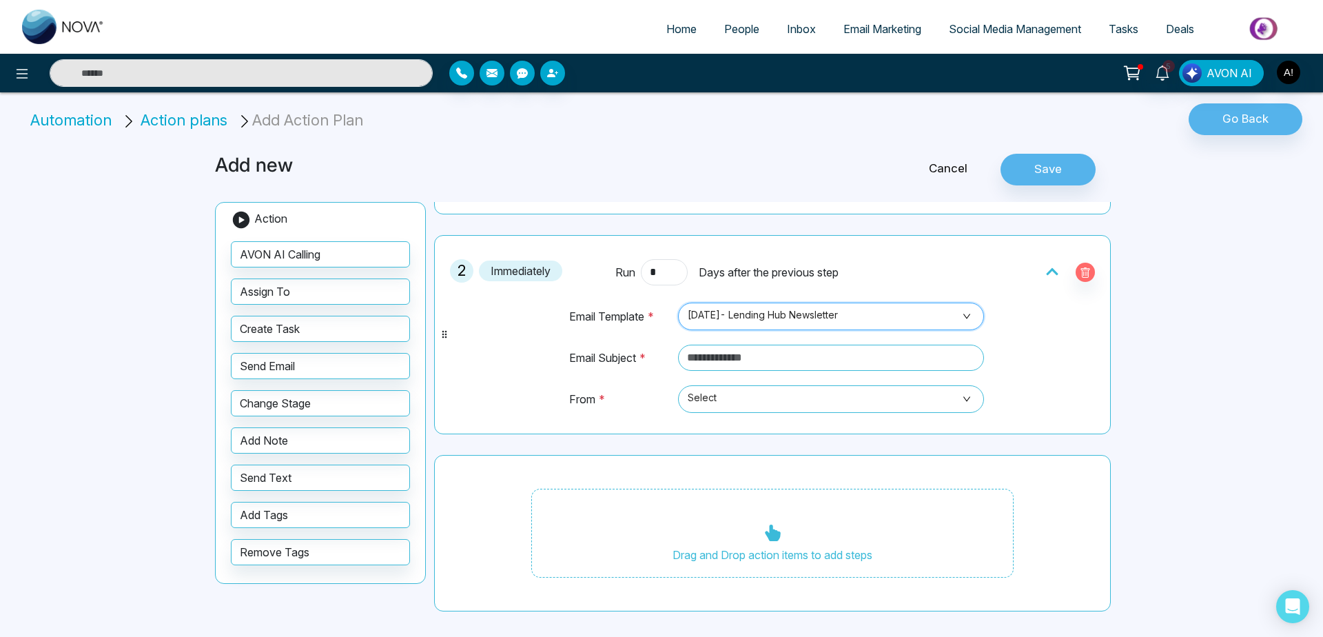
scroll to position [1312, 0]
click at [774, 347] on input "text" at bounding box center [831, 358] width 306 height 26
click at [726, 361] on input "text" at bounding box center [831, 358] width 306 height 26
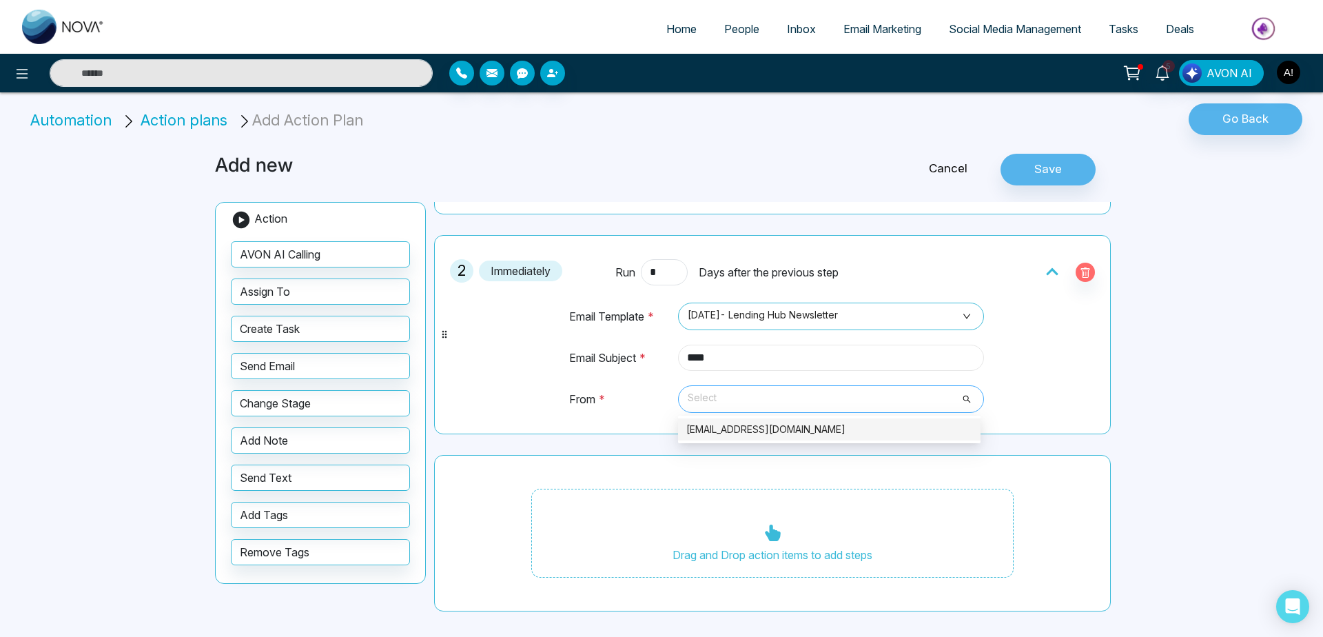
click at [742, 409] on span "Select" at bounding box center [831, 398] width 287 height 23
type input "****"
click at [742, 432] on div "[EMAIL_ADDRESS][DOMAIN_NAME]" at bounding box center [829, 429] width 286 height 15
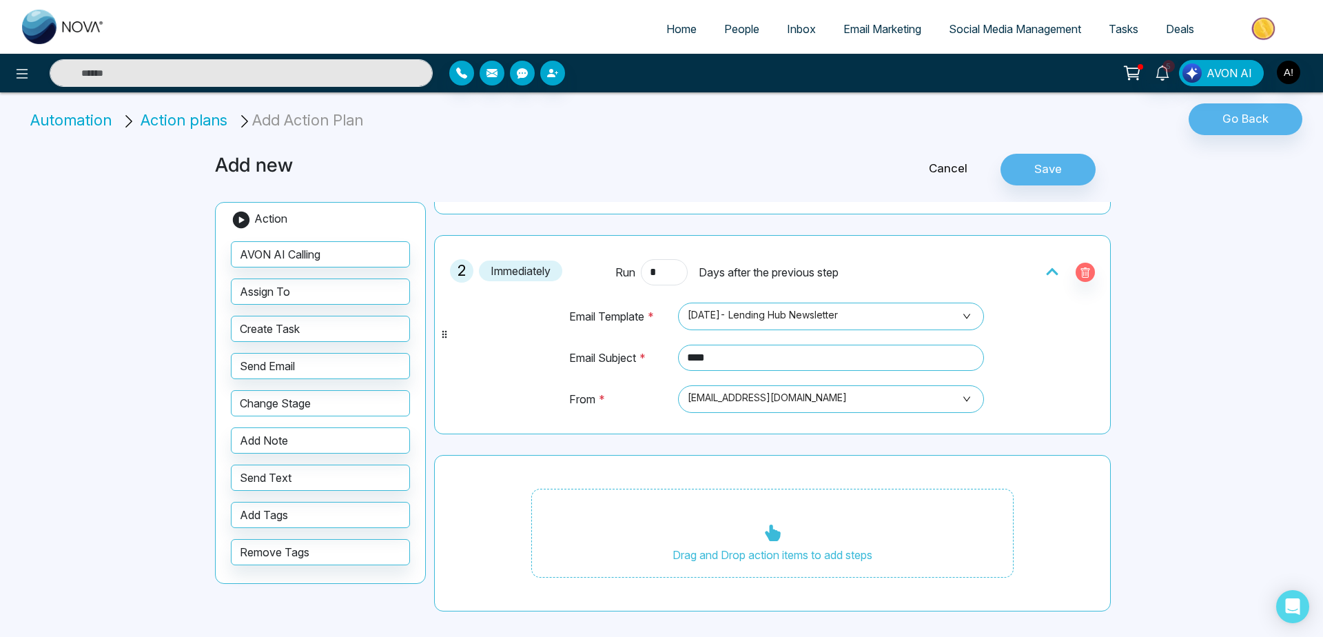
drag, startPoint x: 319, startPoint y: 396, endPoint x: 710, endPoint y: 486, distance: 401.1
click at [710, 486] on div "**********" at bounding box center [662, 374] width 910 height 474
drag, startPoint x: 383, startPoint y: 402, endPoint x: 396, endPoint y: 404, distance: 12.6
click at [396, 404] on button "Change Stage" at bounding box center [320, 403] width 179 height 26
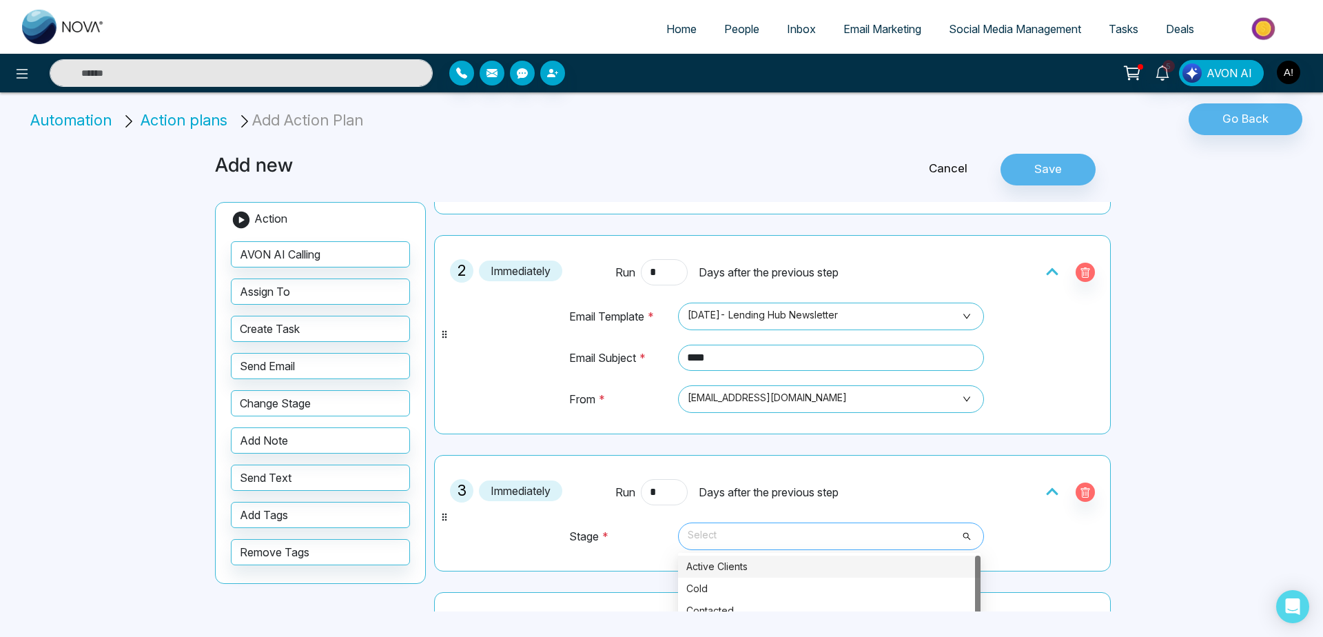
click at [757, 541] on span "Select" at bounding box center [831, 535] width 287 height 23
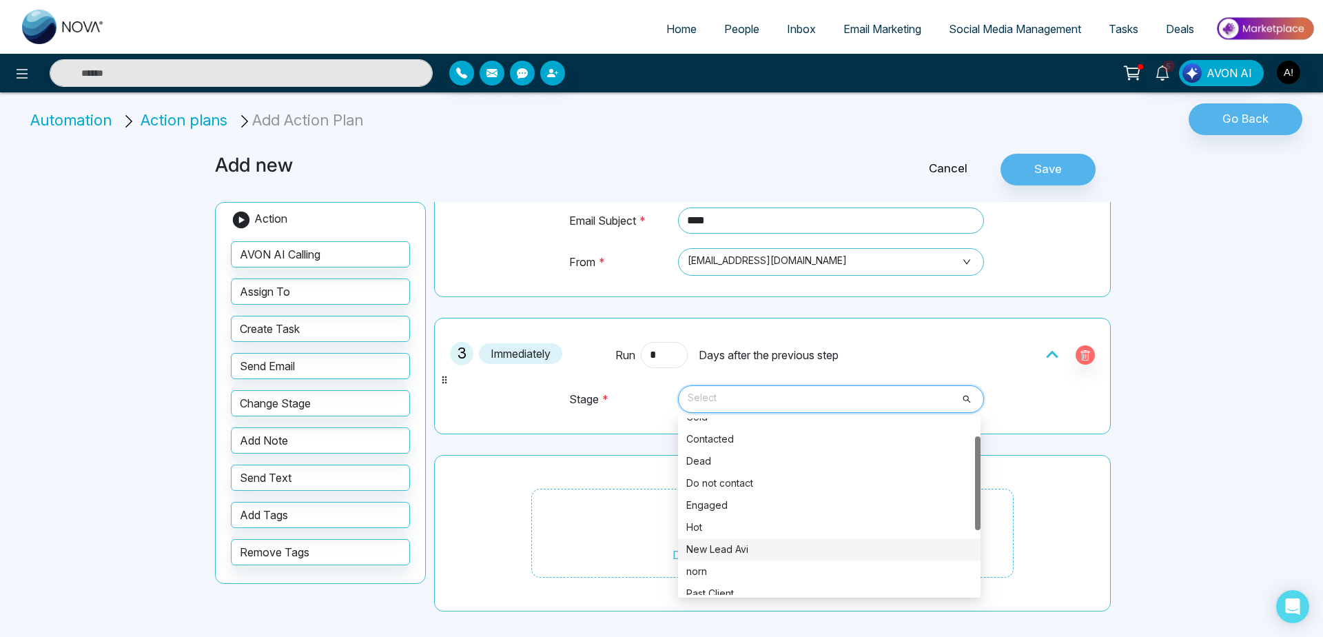
scroll to position [36, 0]
drag, startPoint x: 743, startPoint y: 560, endPoint x: 737, endPoint y: 551, distance: 10.3
click at [737, 551] on div "Cold Contacted Dead Do not contact Engaged Hot New Lead Avi norn Past Client . …" at bounding box center [829, 515] width 303 height 221
click at [737, 551] on div "New Lead Avi" at bounding box center [829, 547] width 286 height 15
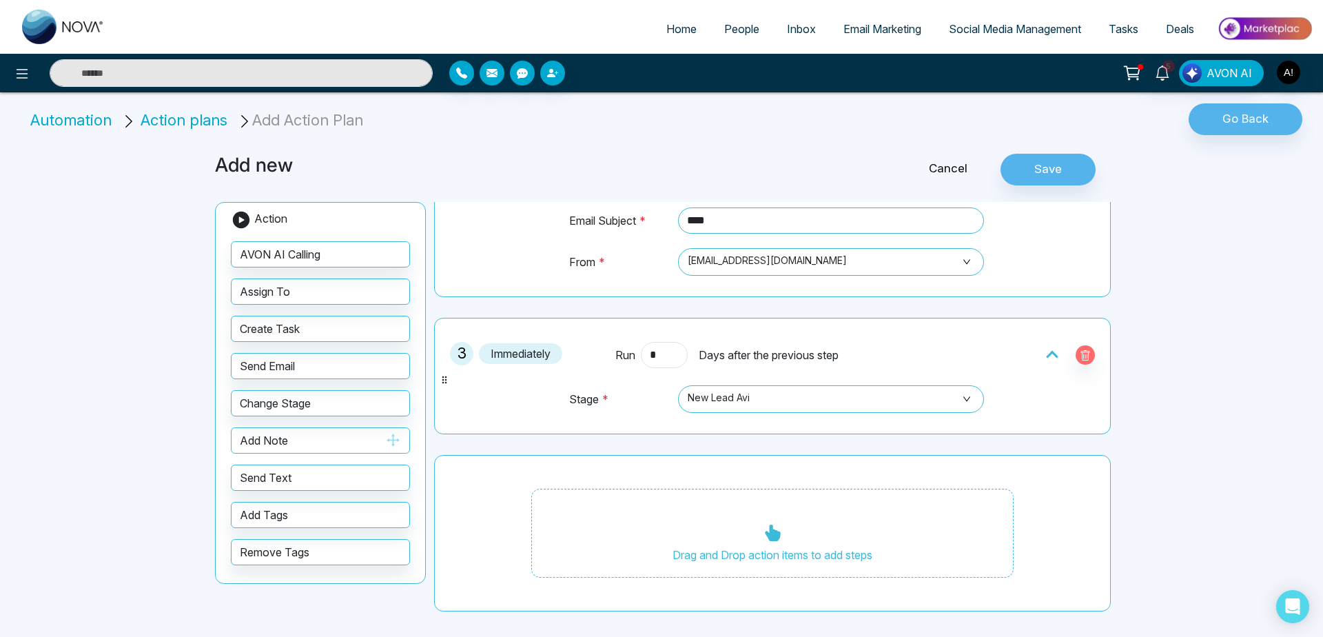
drag, startPoint x: 312, startPoint y: 443, endPoint x: 388, endPoint y: 434, distance: 77.0
click at [388, 434] on button "Add Note" at bounding box center [320, 440] width 179 height 26
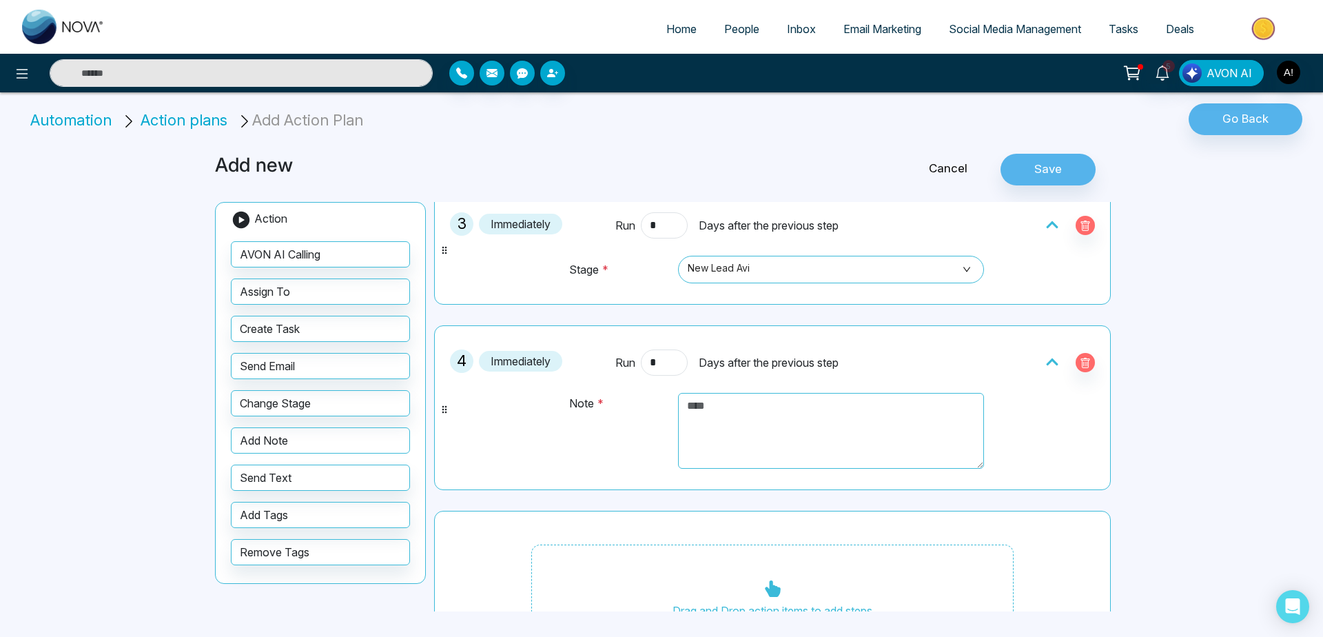
scroll to position [450, 0]
click at [761, 431] on textarea at bounding box center [831, 429] width 306 height 76
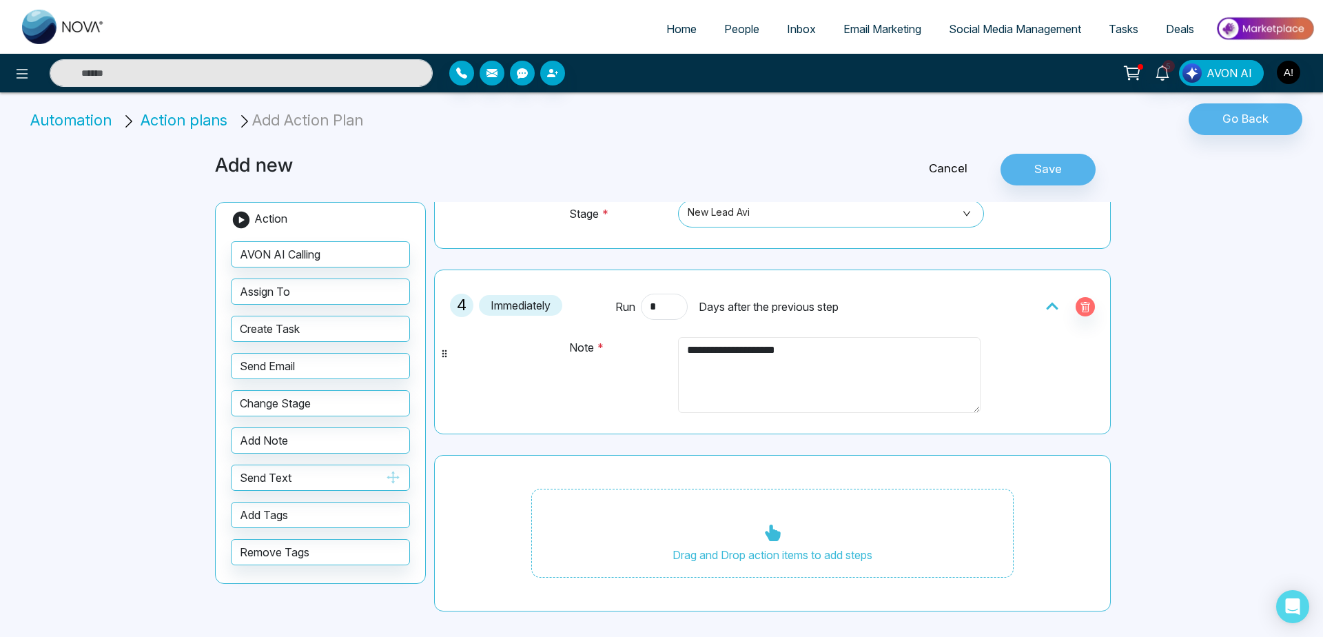
type textarea "**********"
click at [285, 467] on button "Send Text" at bounding box center [320, 478] width 179 height 26
drag, startPoint x: 285, startPoint y: 467, endPoint x: 558, endPoint y: 463, distance: 272.9
click at [558, 463] on div "**********" at bounding box center [662, 374] width 910 height 474
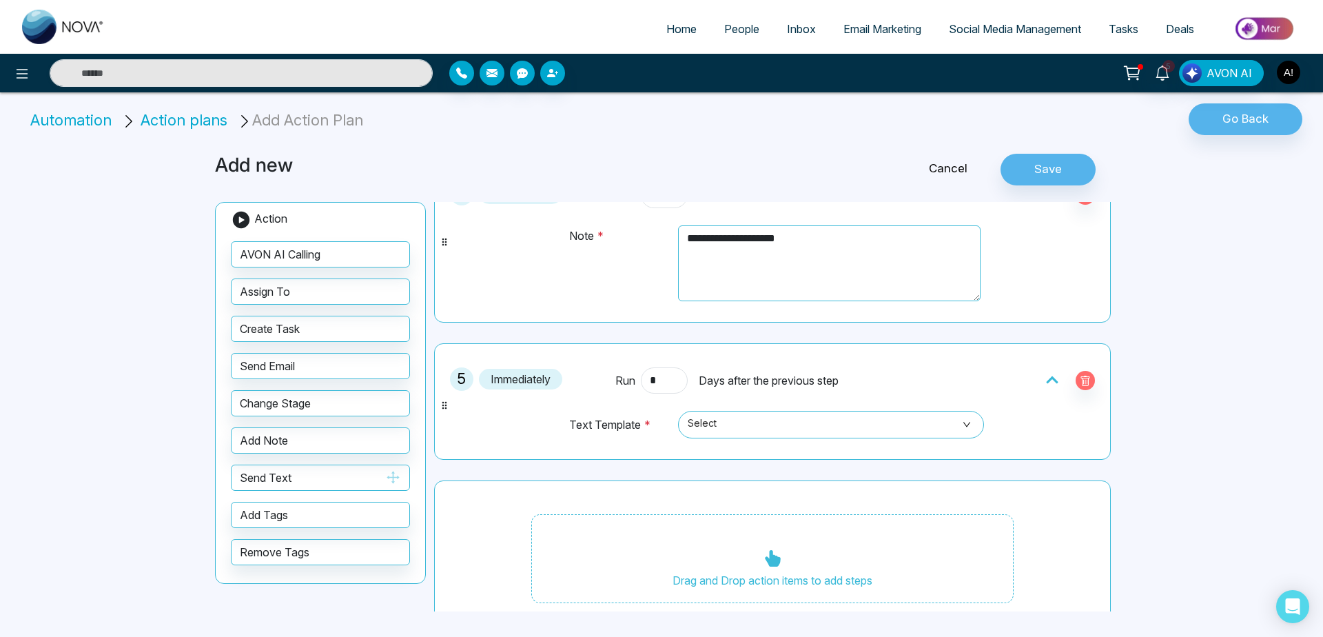
scroll to position [640, 0]
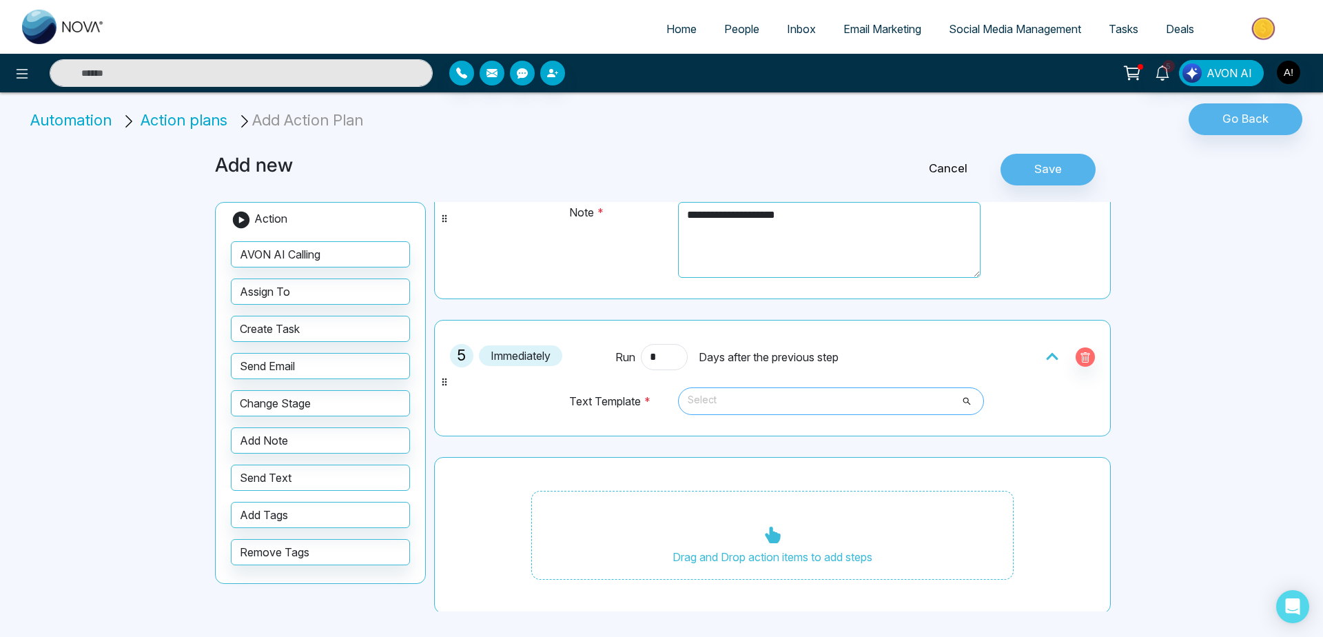
click at [819, 404] on span "Select" at bounding box center [831, 400] width 287 height 23
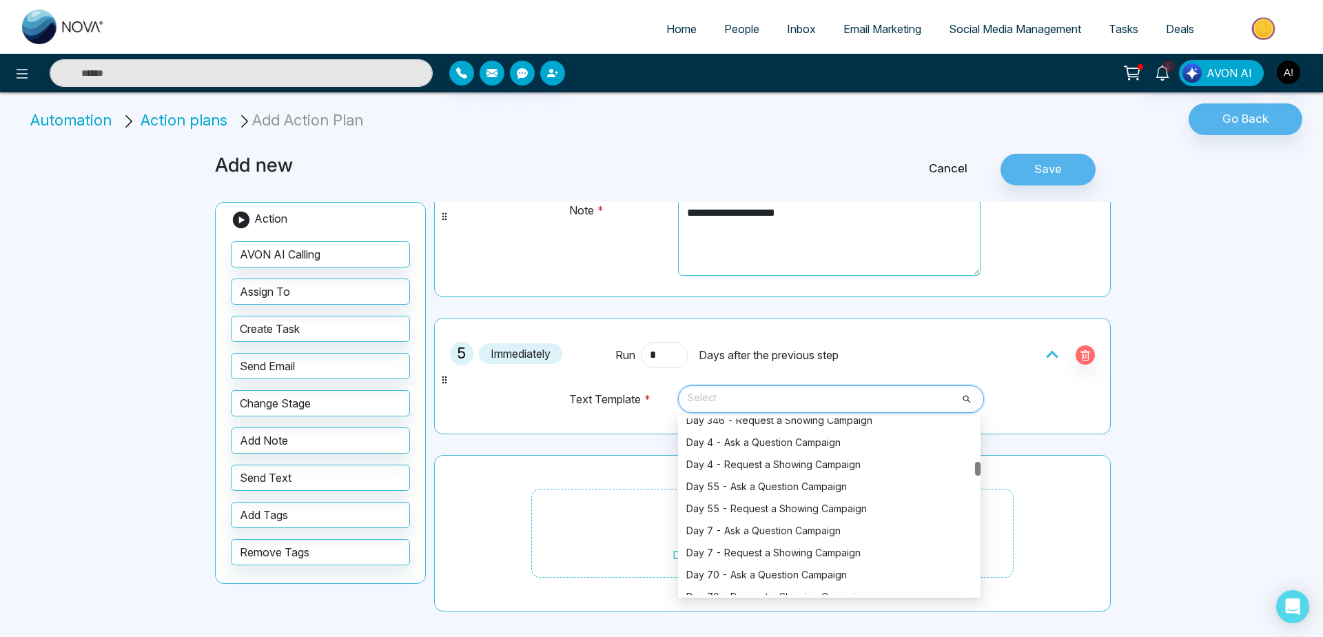
scroll to position [921, 0]
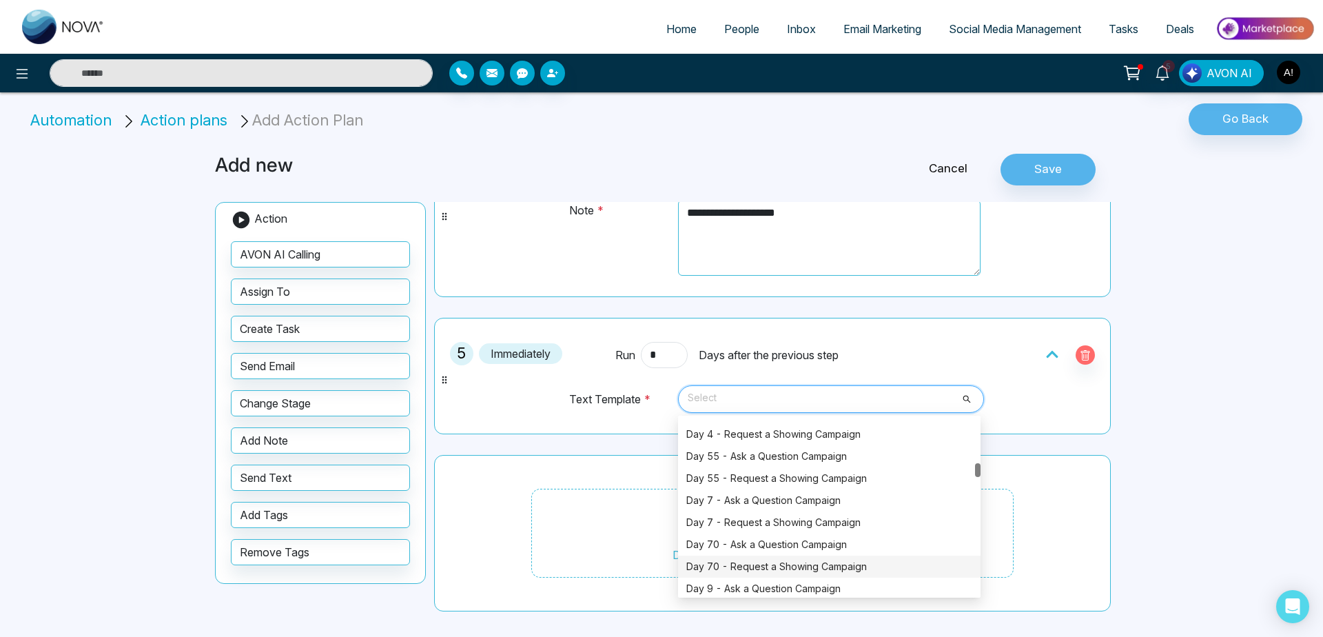
click at [772, 561] on div "Day 70 - Request a Showing Campaign" at bounding box center [829, 566] width 286 height 15
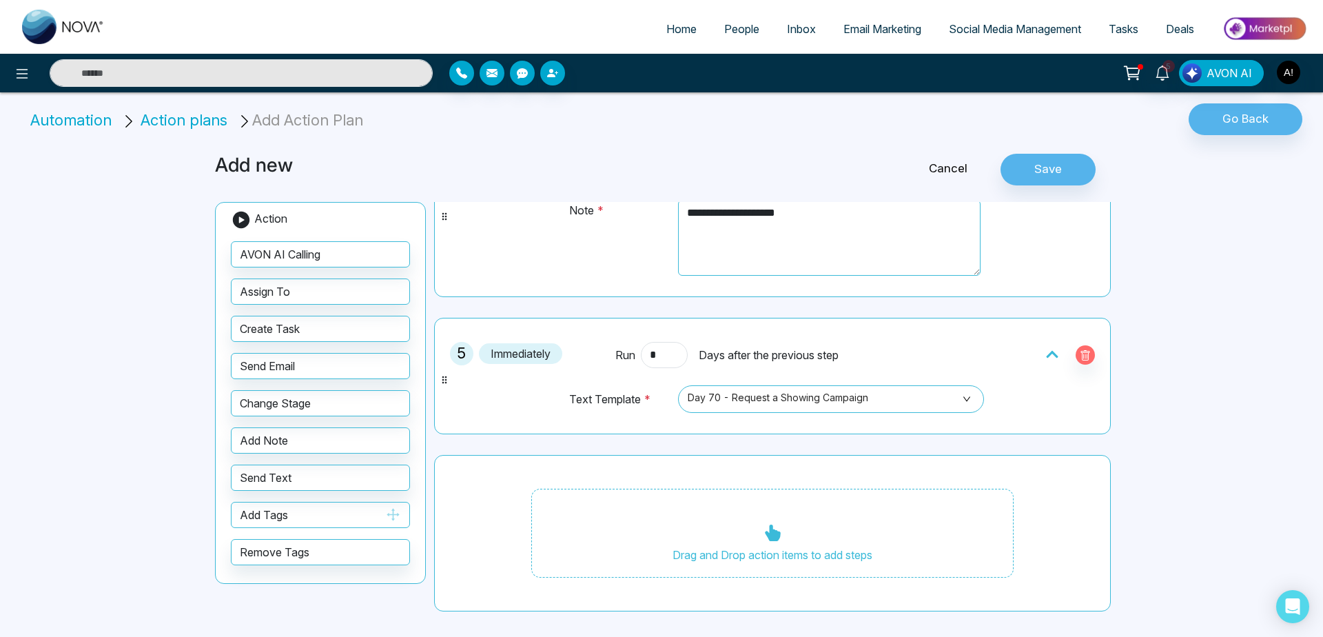
drag, startPoint x: 316, startPoint y: 508, endPoint x: 387, endPoint y: 511, distance: 71.8
click at [387, 511] on button "Add Tags" at bounding box center [320, 515] width 179 height 26
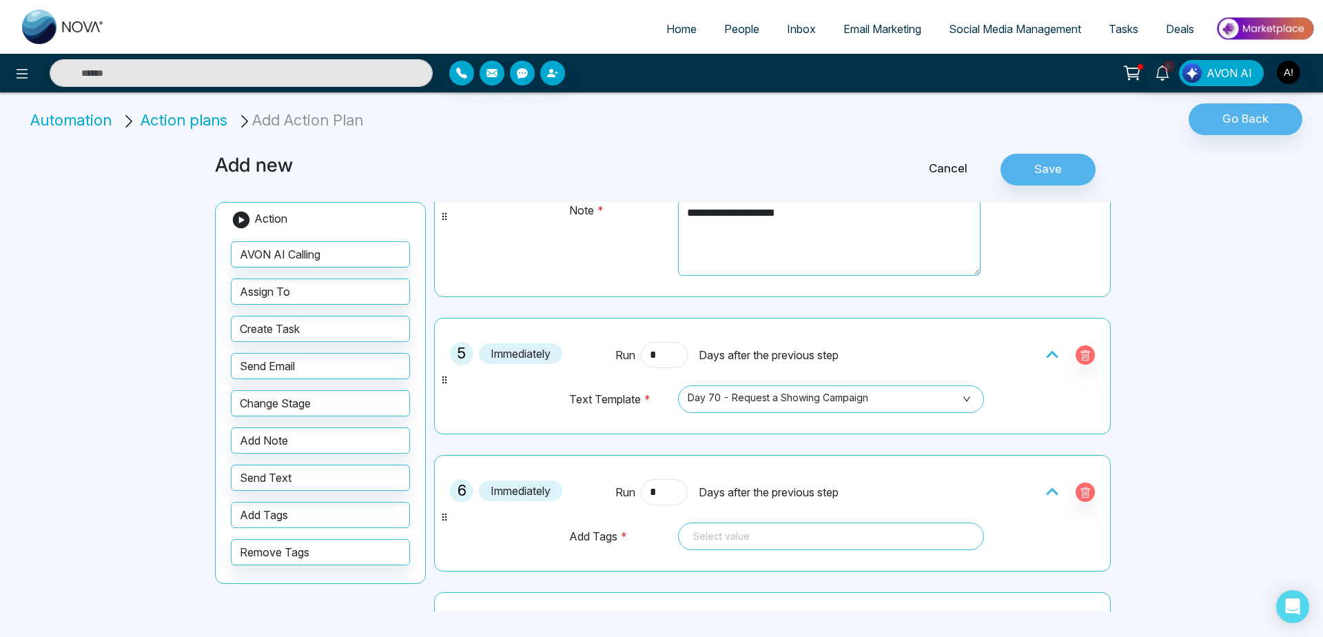
scroll to position [769, 0]
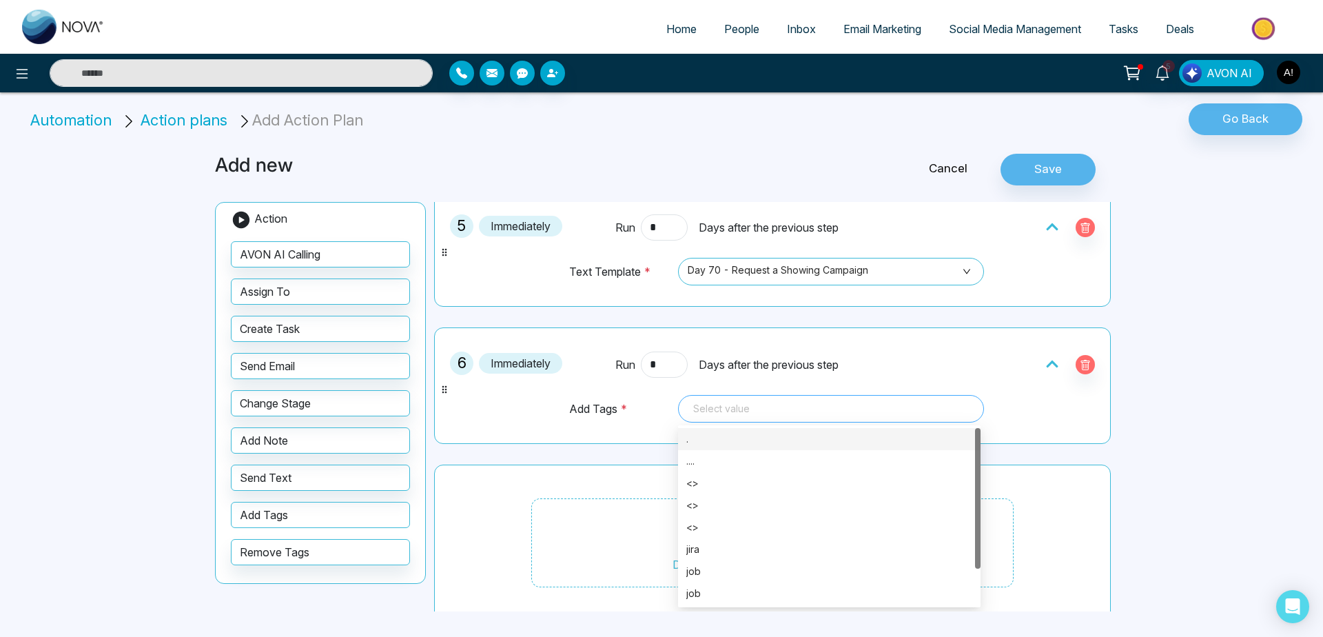
click at [840, 407] on div at bounding box center [831, 408] width 287 height 17
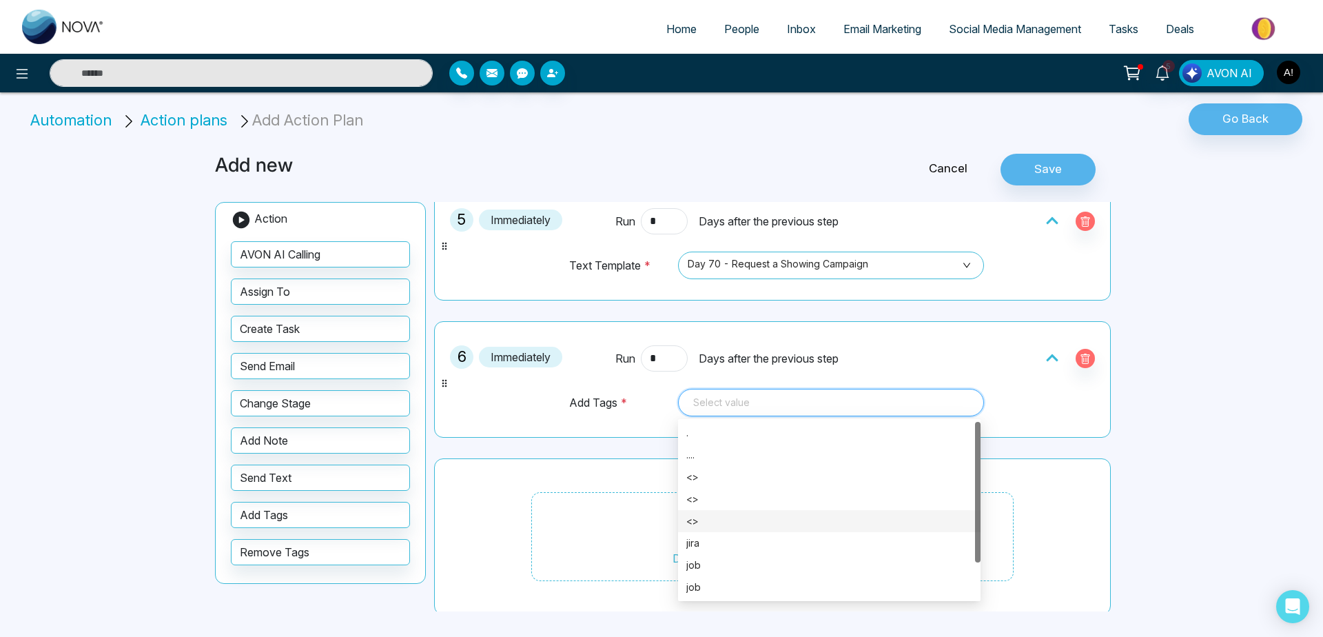
scroll to position [768, 0]
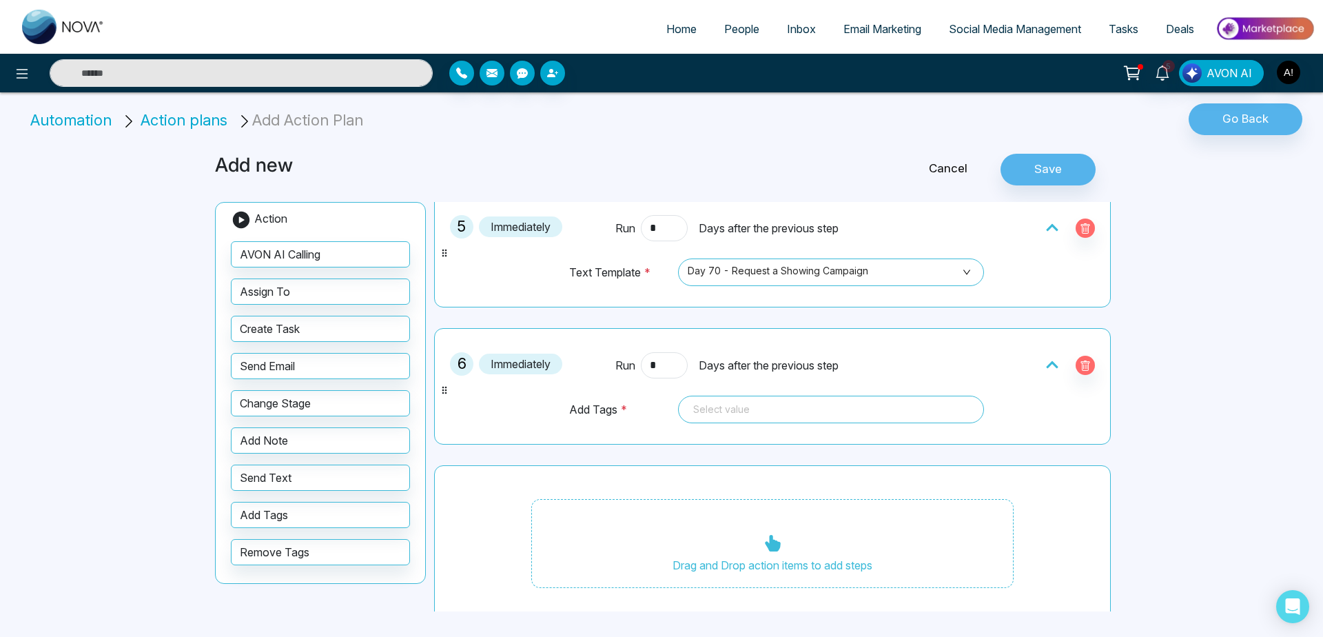
click at [482, 412] on div "6 Immediately Run * Days after the previous step Add Tags * Select value 93412 …" at bounding box center [773, 386] width 662 height 101
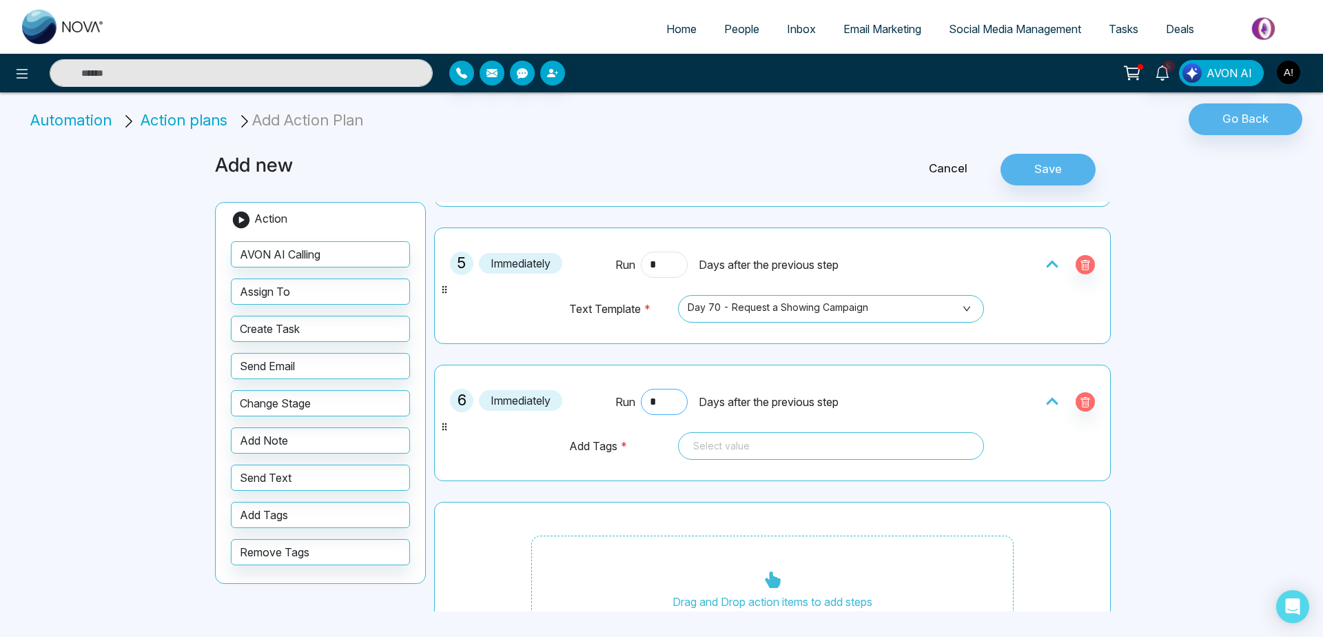
scroll to position [779, 0]
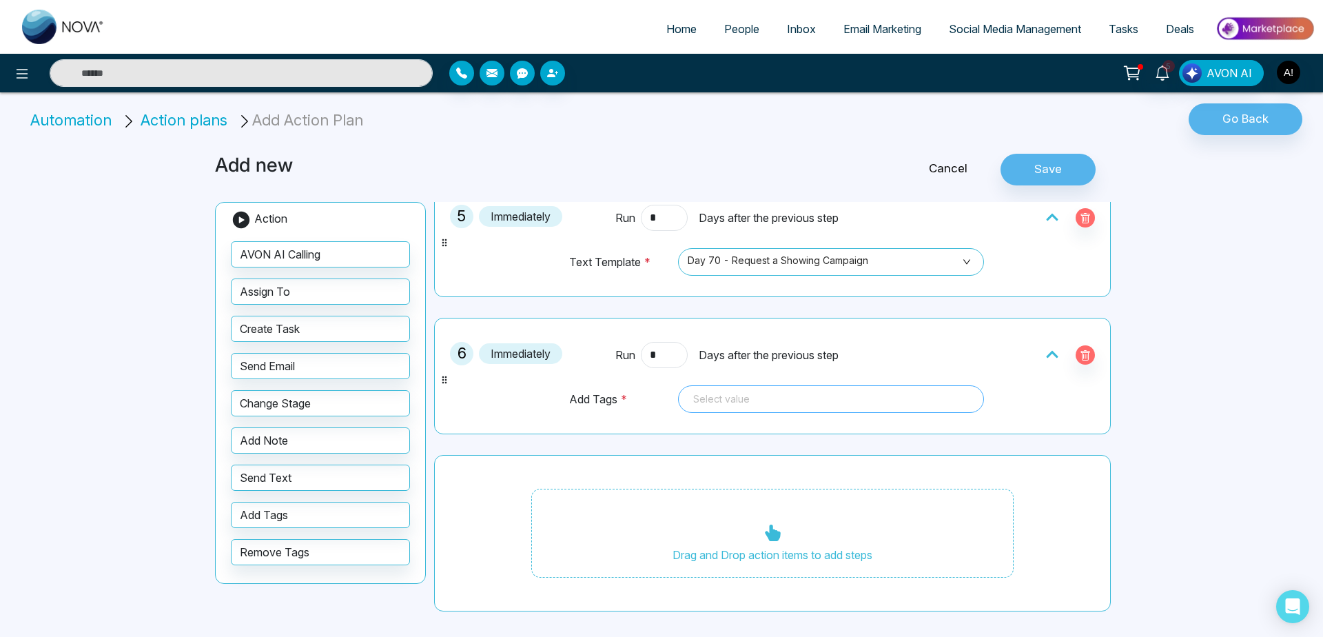
click at [837, 403] on div at bounding box center [831, 399] width 287 height 17
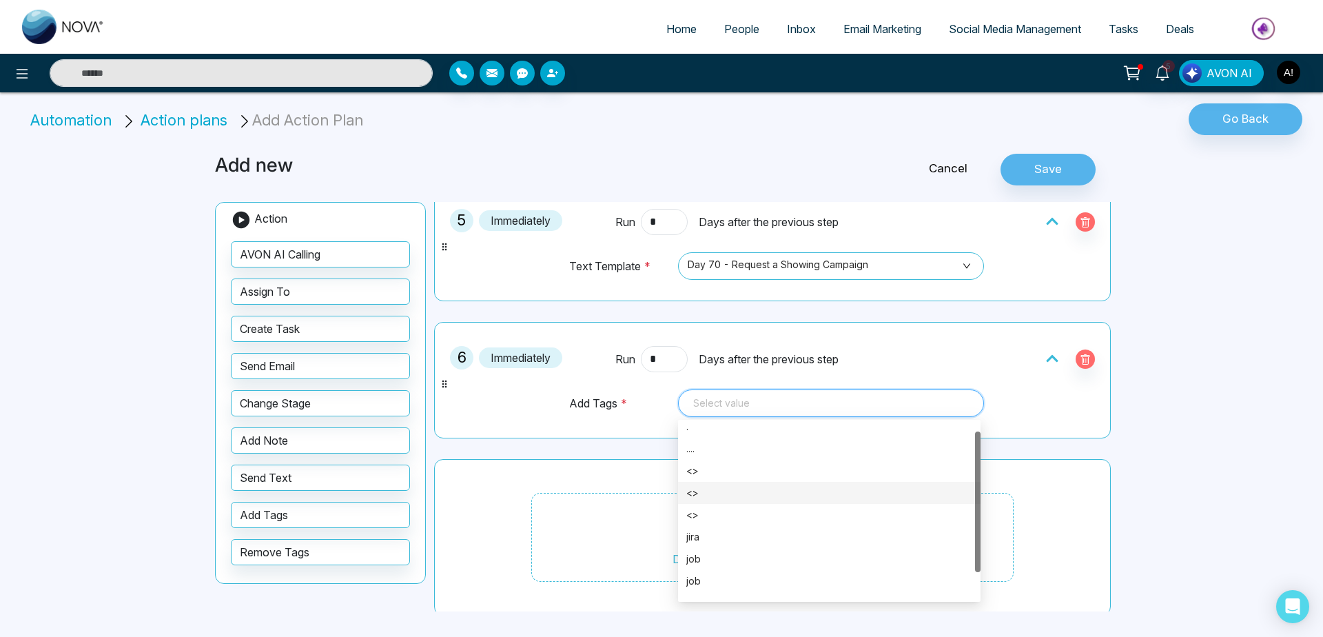
scroll to position [26, 0]
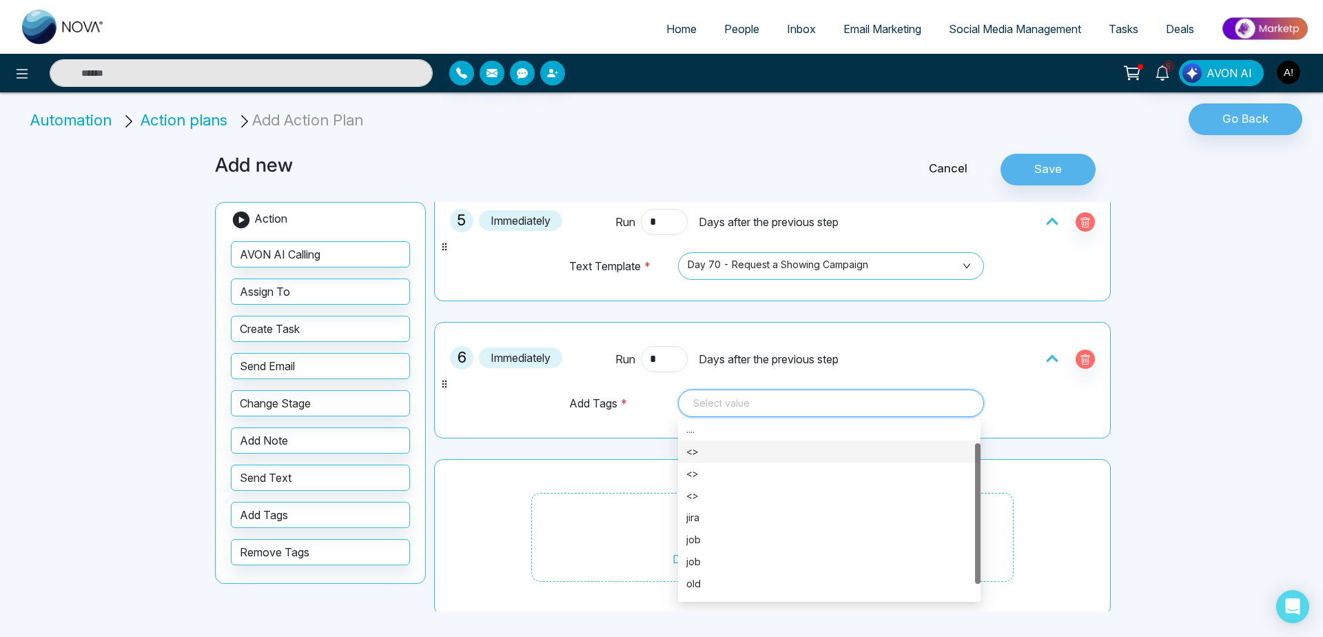
click at [715, 455] on div "<>" at bounding box center [829, 451] width 286 height 15
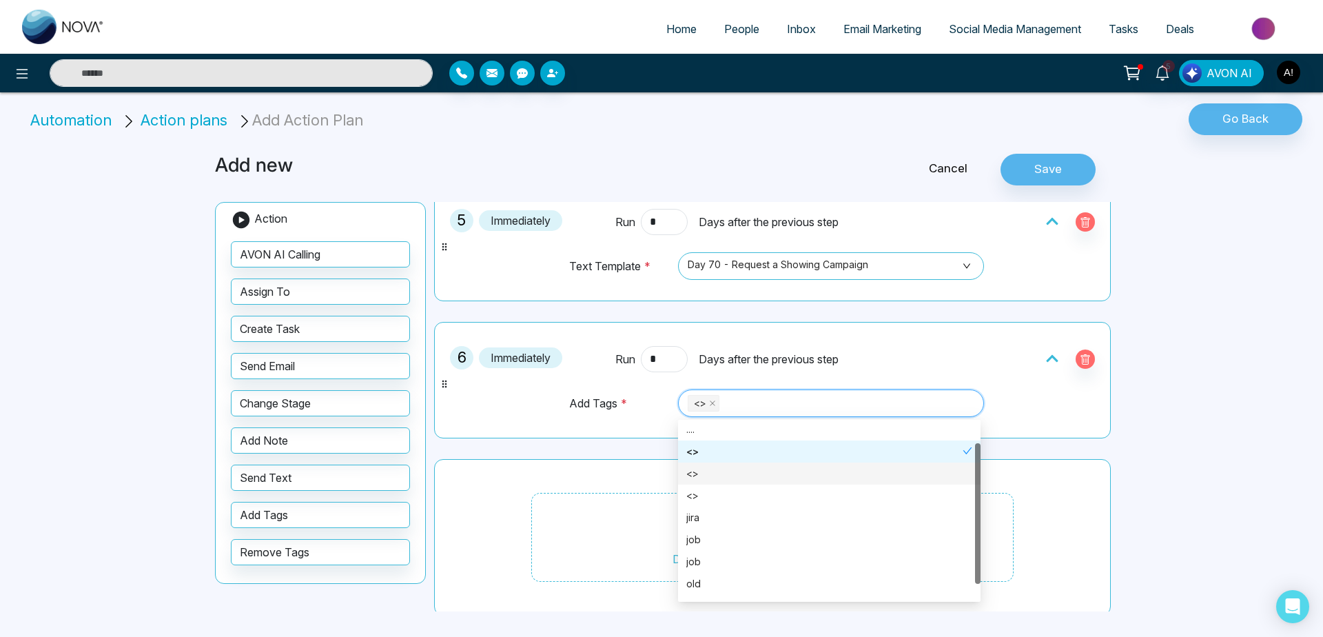
click at [723, 477] on div "<>" at bounding box center [829, 473] width 286 height 15
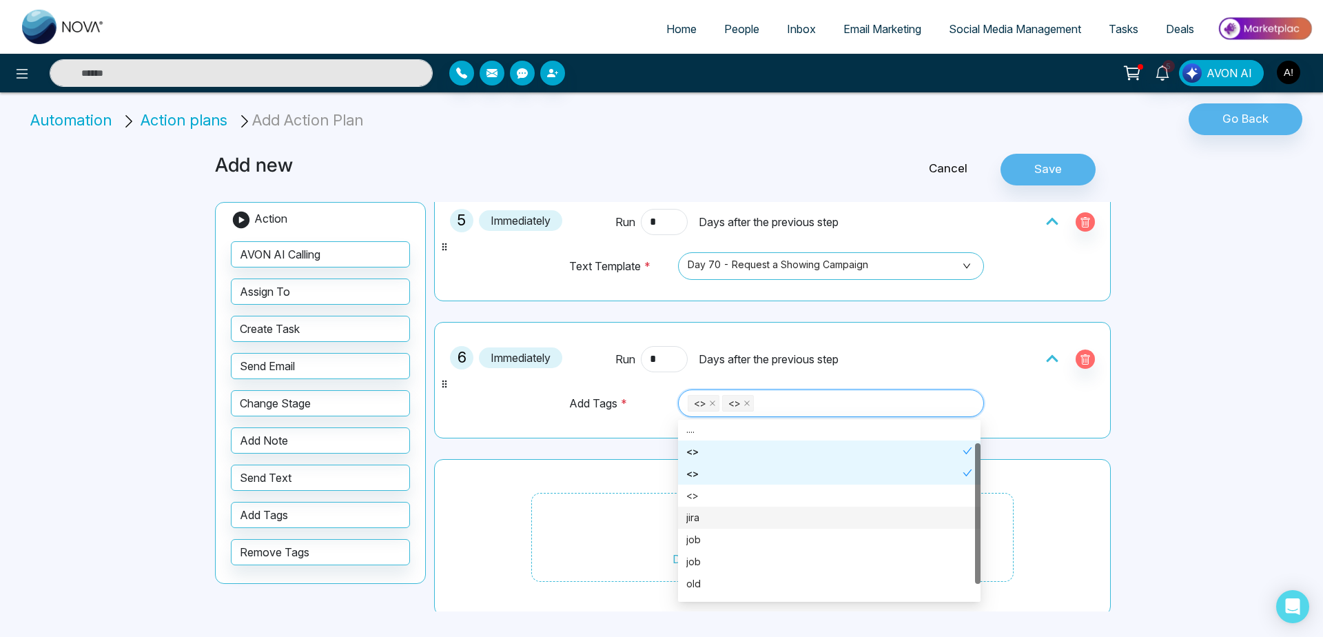
click at [727, 507] on div "jira" at bounding box center [829, 518] width 303 height 22
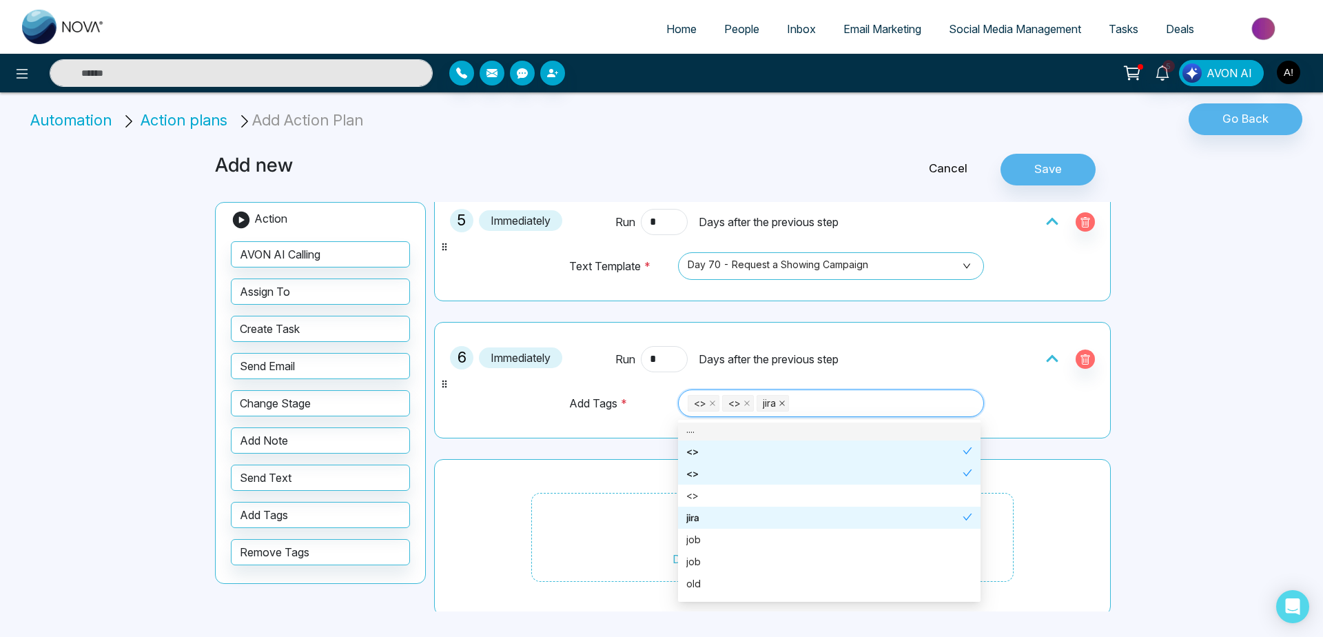
click at [779, 409] on span at bounding box center [782, 403] width 7 height 15
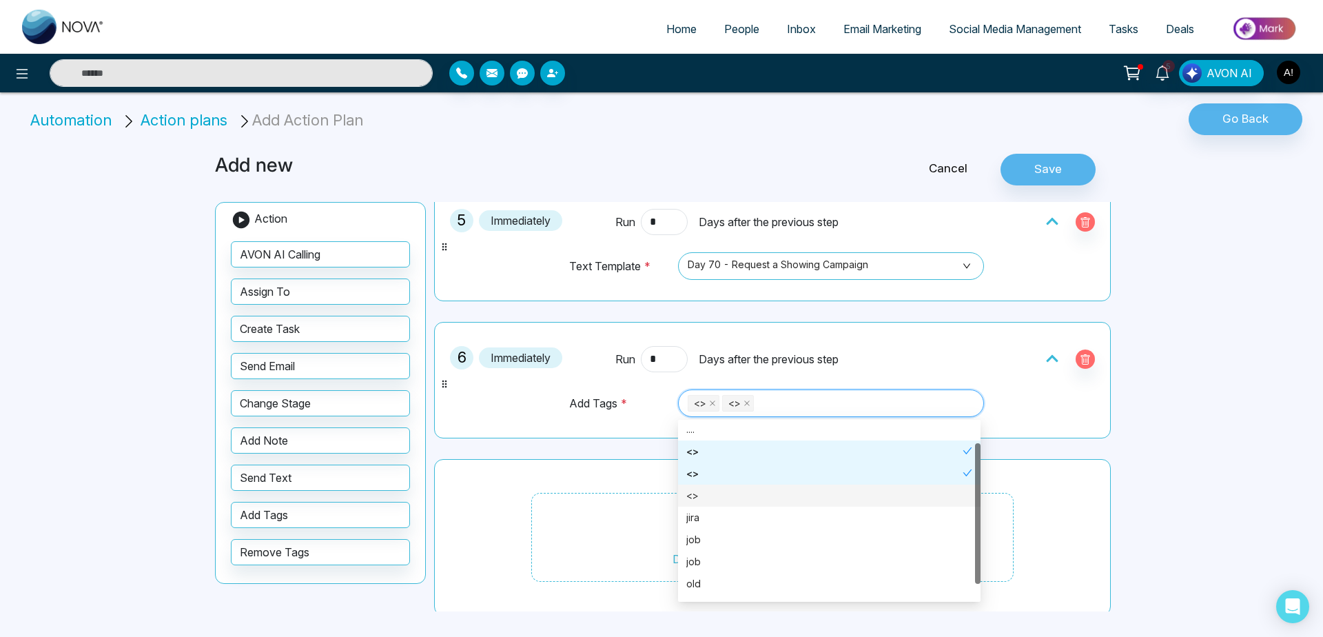
click at [735, 499] on div "<>" at bounding box center [829, 495] width 286 height 15
click at [571, 462] on div "Drag and Drop action items to add steps" at bounding box center [772, 537] width 677 height 157
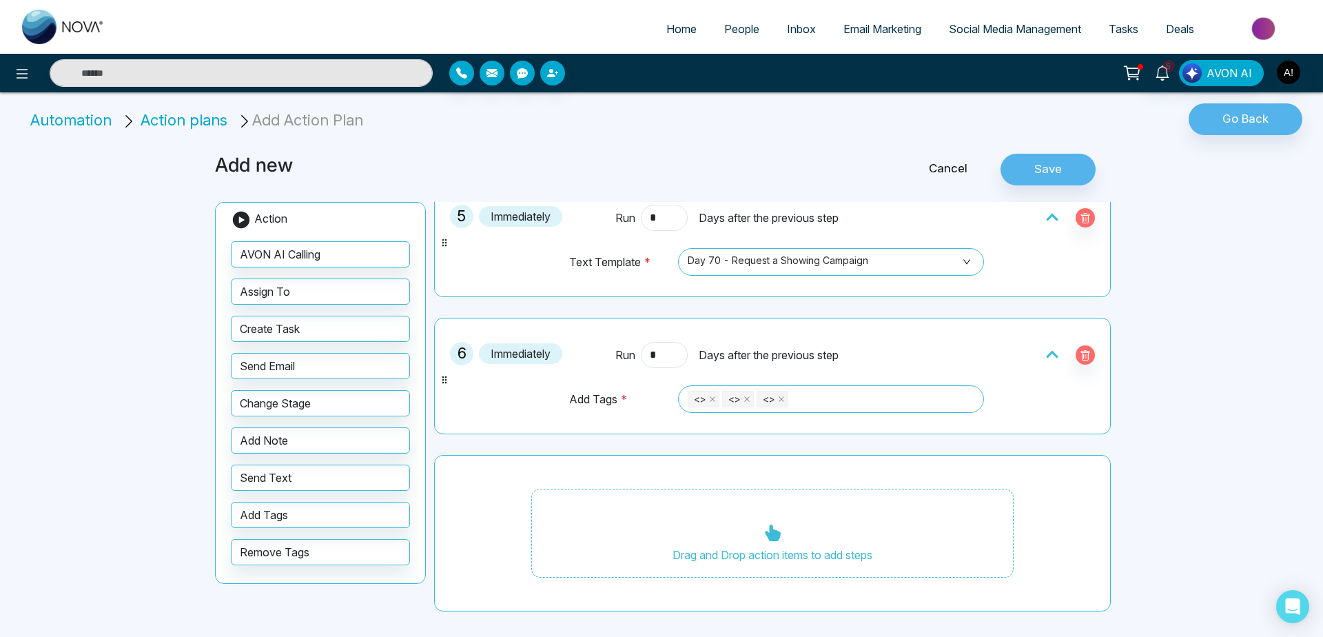
scroll to position [728, 0]
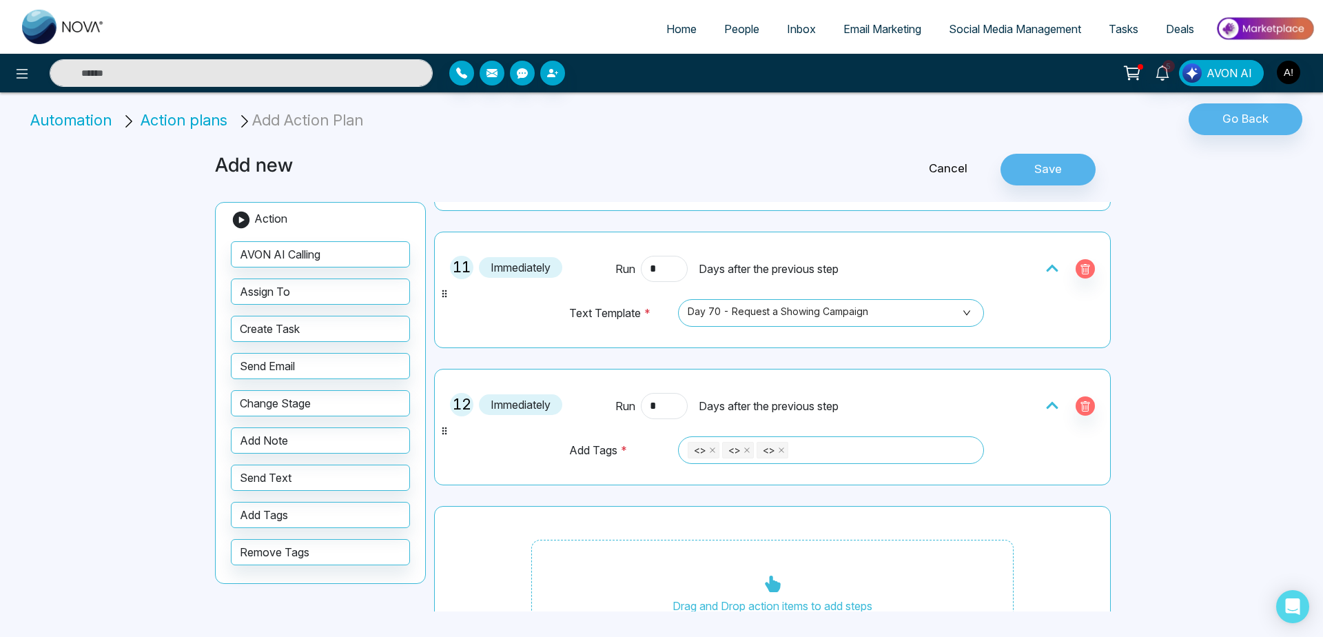
click at [918, 387] on div "12 Immediately Run * Days after the previous step Add Tags * <> <> <> 93413 934…" at bounding box center [773, 426] width 662 height 101
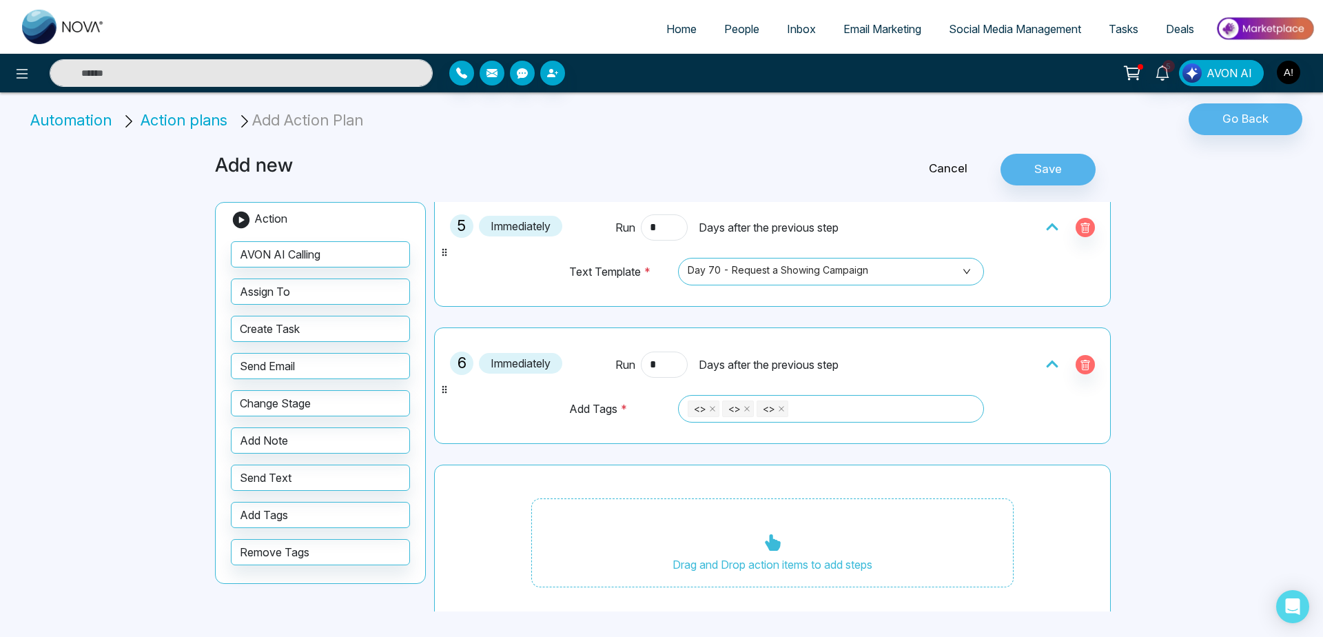
scroll to position [770, 0]
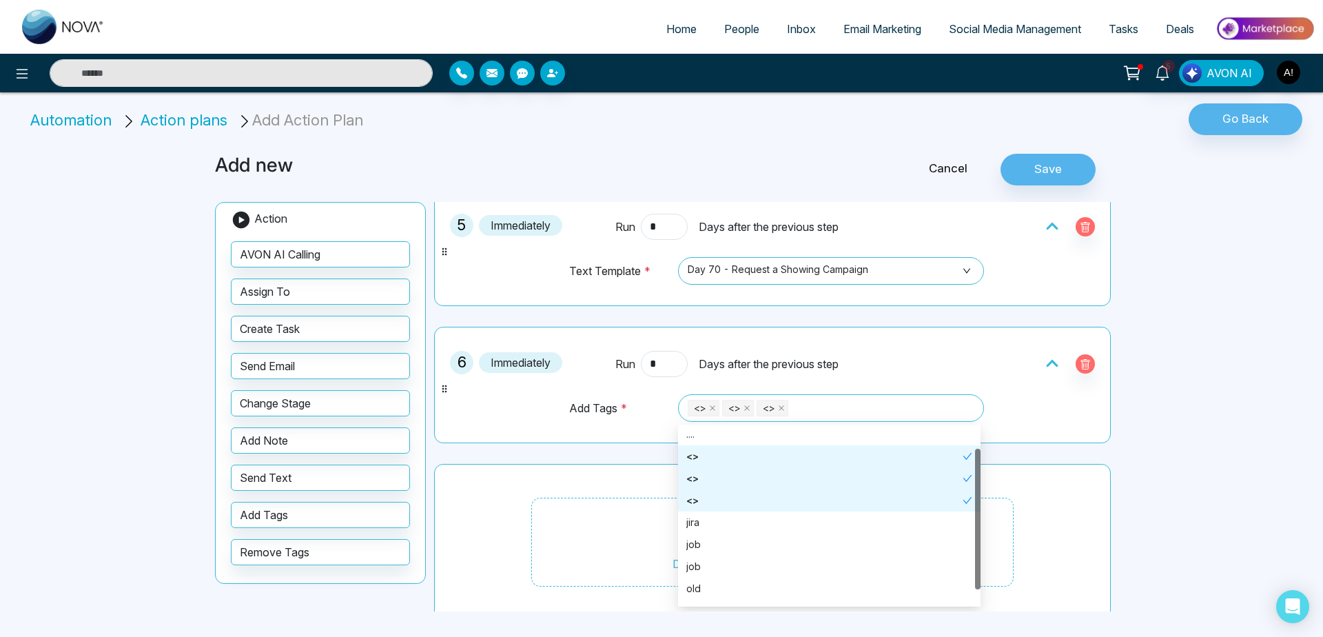
click at [808, 407] on div "<> <> <>" at bounding box center [831, 407] width 287 height 19
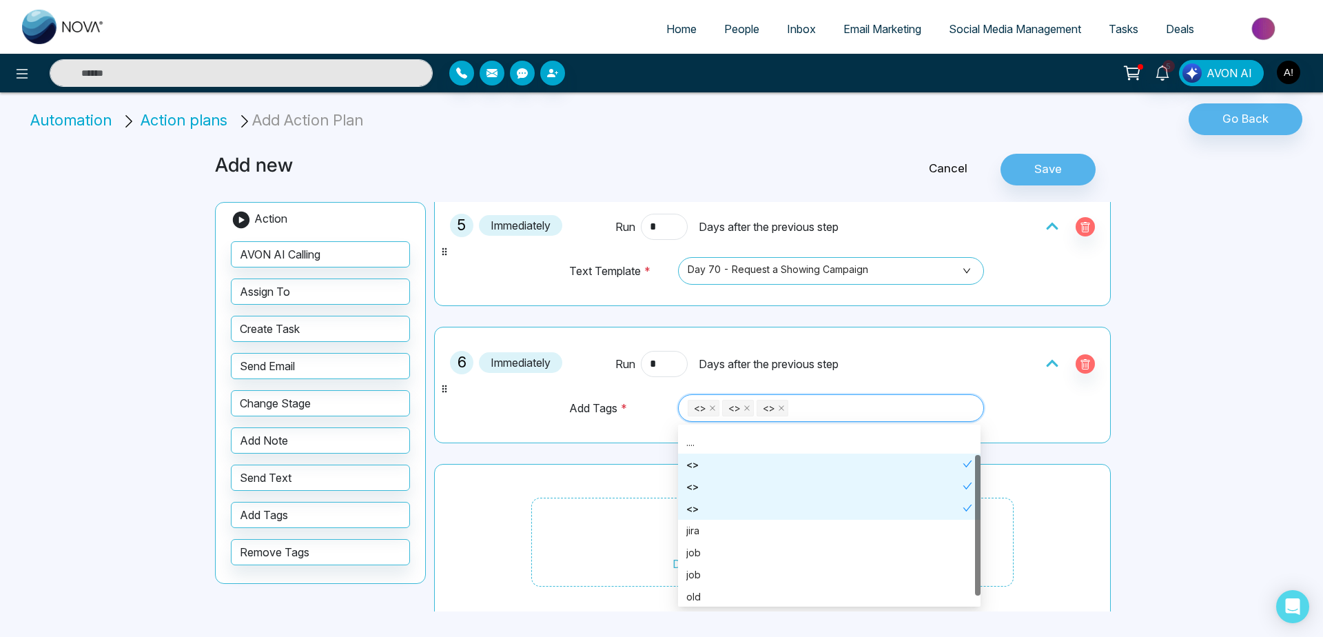
scroll to position [44, 0]
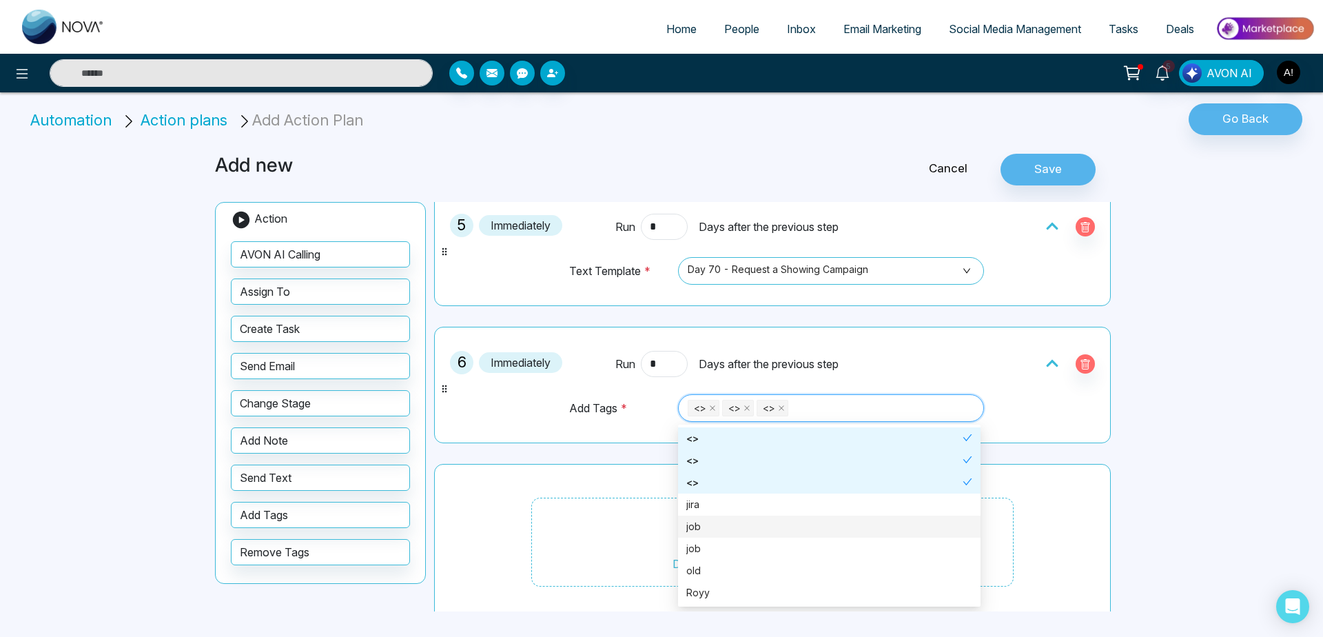
click at [702, 521] on div "job" at bounding box center [829, 526] width 286 height 15
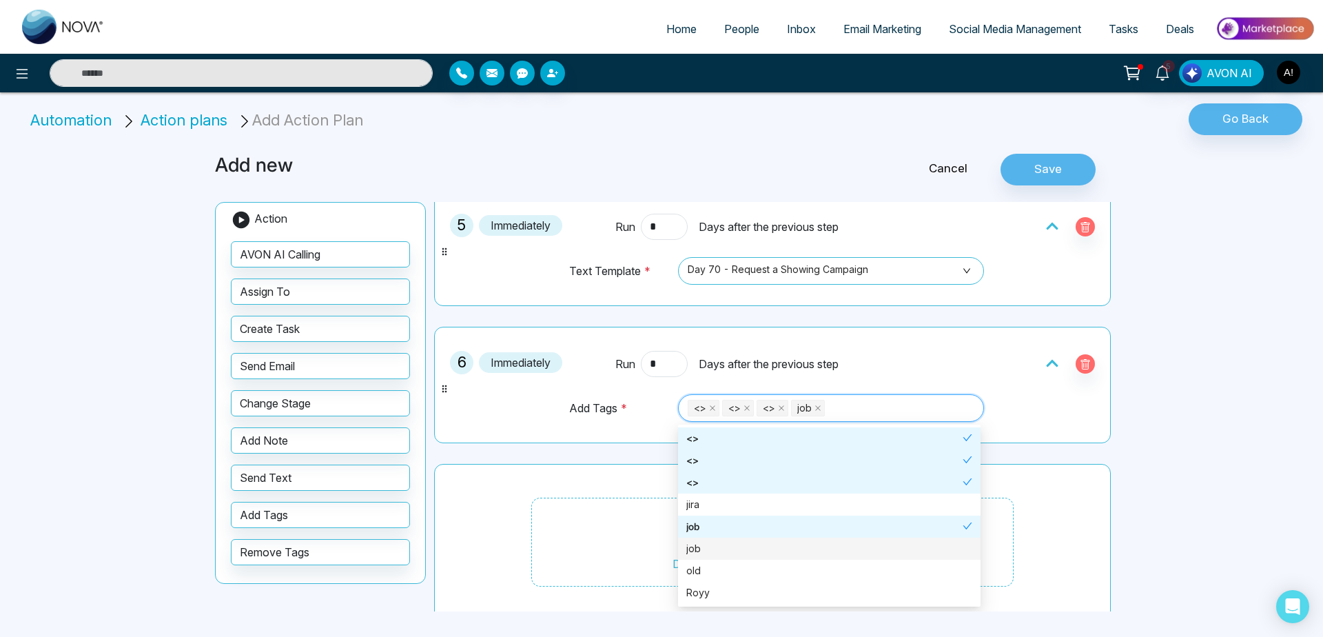
click at [711, 545] on div "job" at bounding box center [829, 548] width 286 height 15
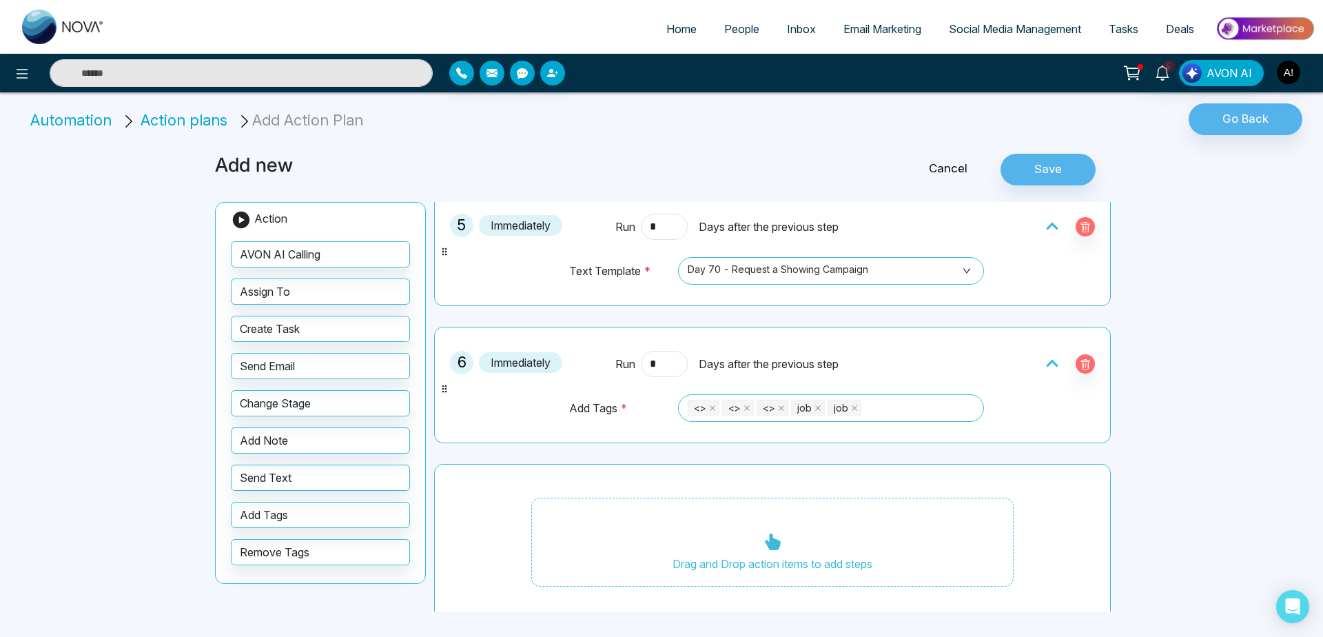
click at [575, 430] on td "Add Tags *" at bounding box center [621, 415] width 104 height 42
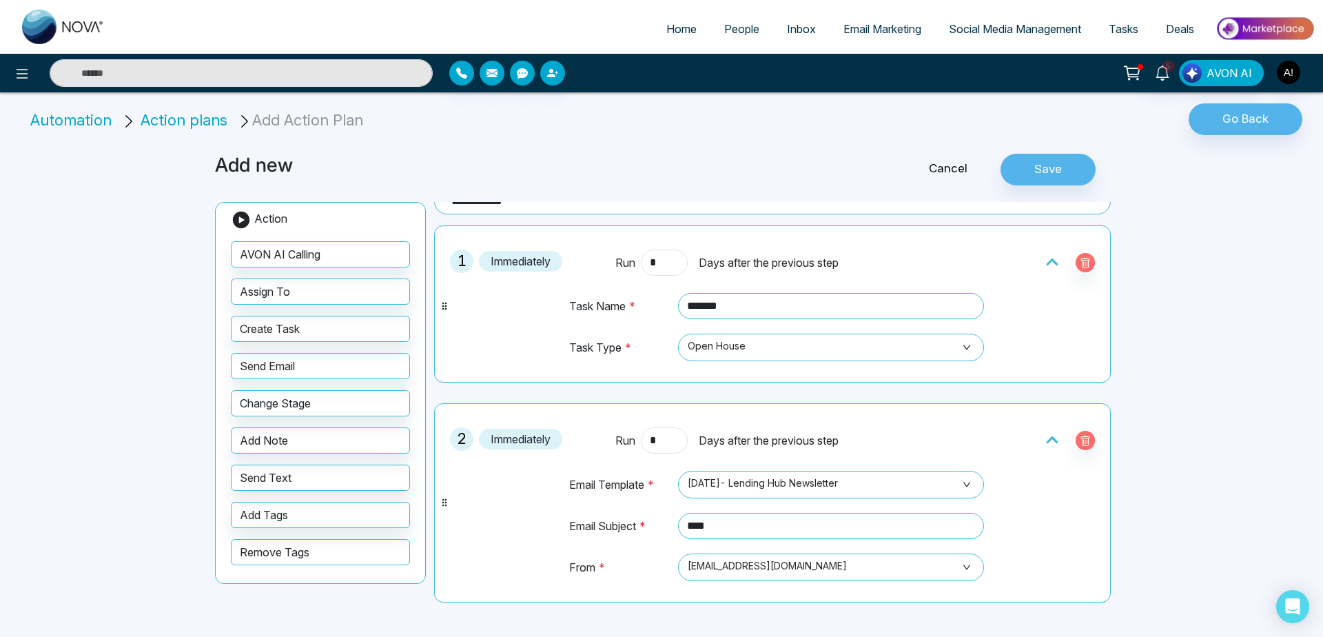
scroll to position [12, 0]
